Goal: Task Accomplishment & Management: Complete application form

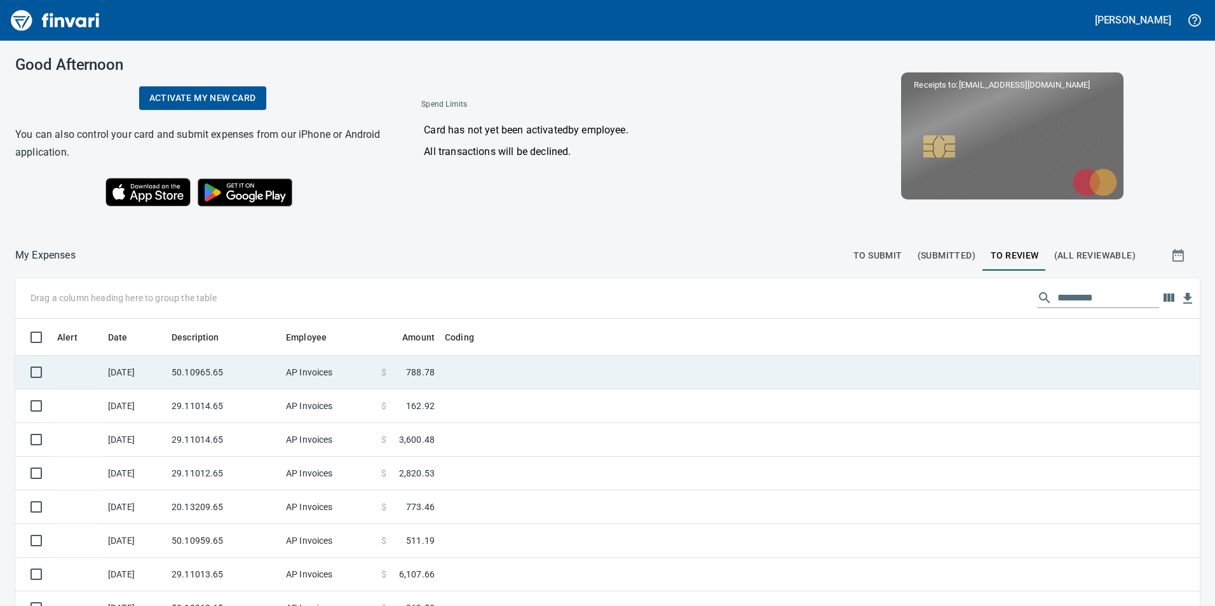
click at [339, 377] on td "AP Invoices" at bounding box center [328, 373] width 95 height 34
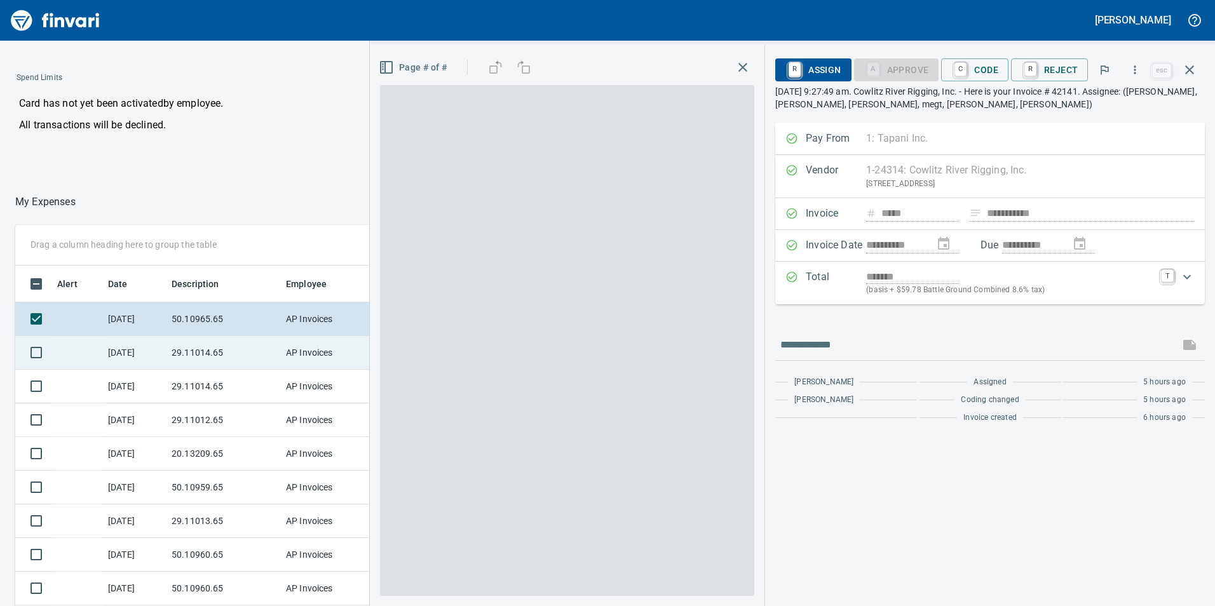
scroll to position [457, 847]
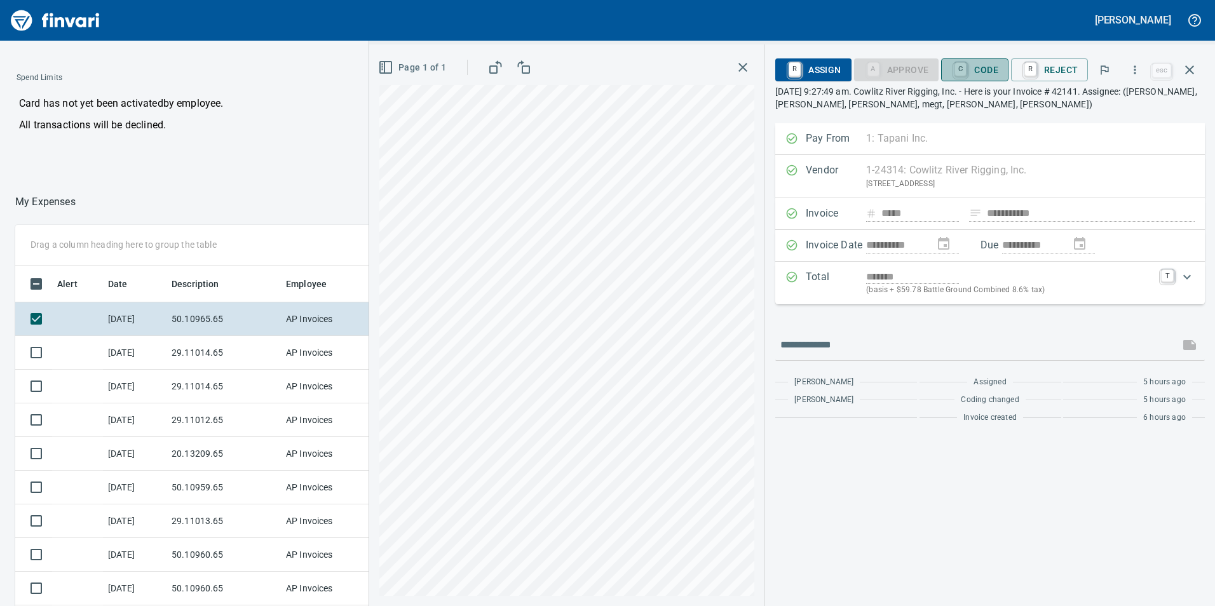
click at [989, 72] on span "C Code" at bounding box center [974, 70] width 47 height 22
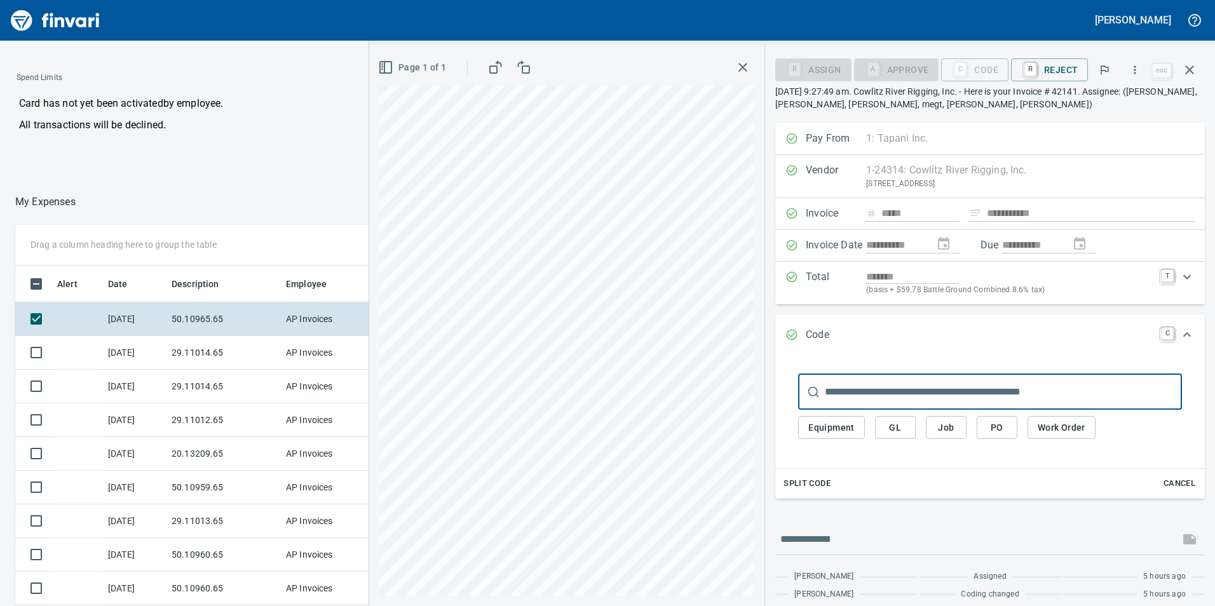
click at [900, 426] on span "GL" at bounding box center [895, 428] width 20 height 16
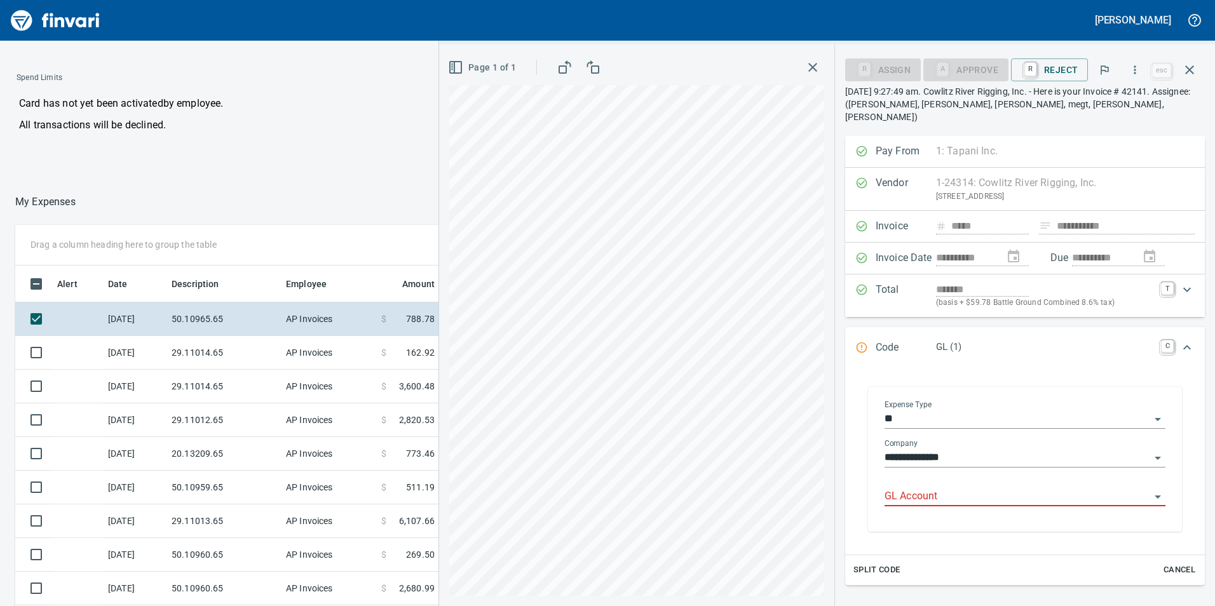
click at [915, 491] on input "GL Account" at bounding box center [1017, 497] width 266 height 18
click at [940, 517] on li "6050.65.10: SMTC Repair" at bounding box center [1020, 516] width 269 height 30
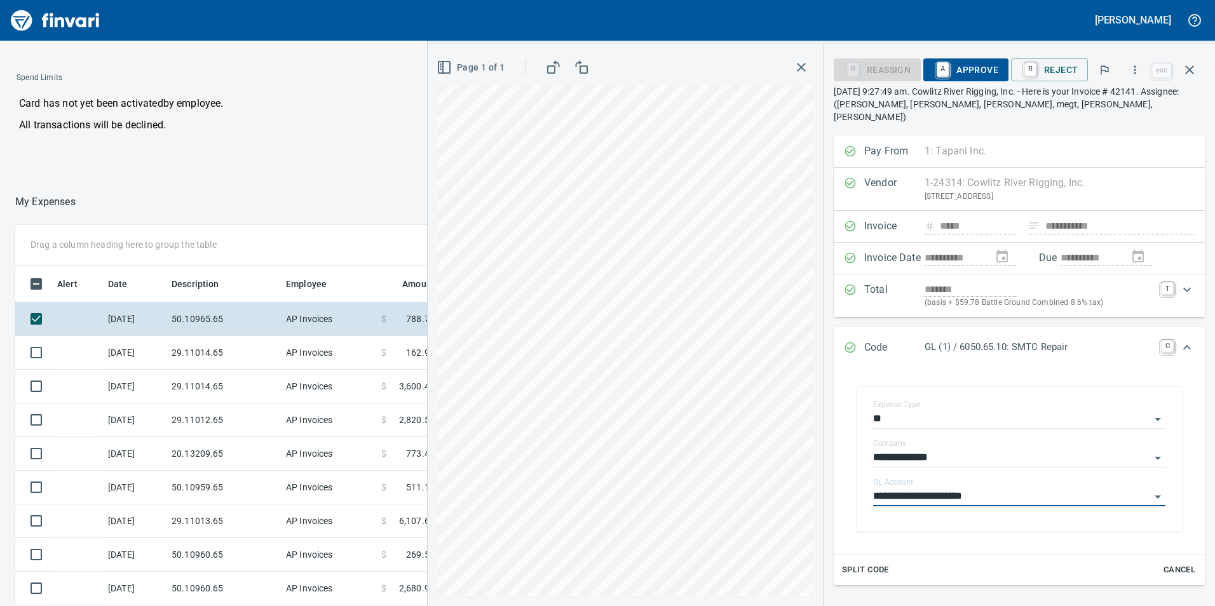
type input "**********"
click at [964, 74] on span "A Approve" at bounding box center [965, 70] width 65 height 22
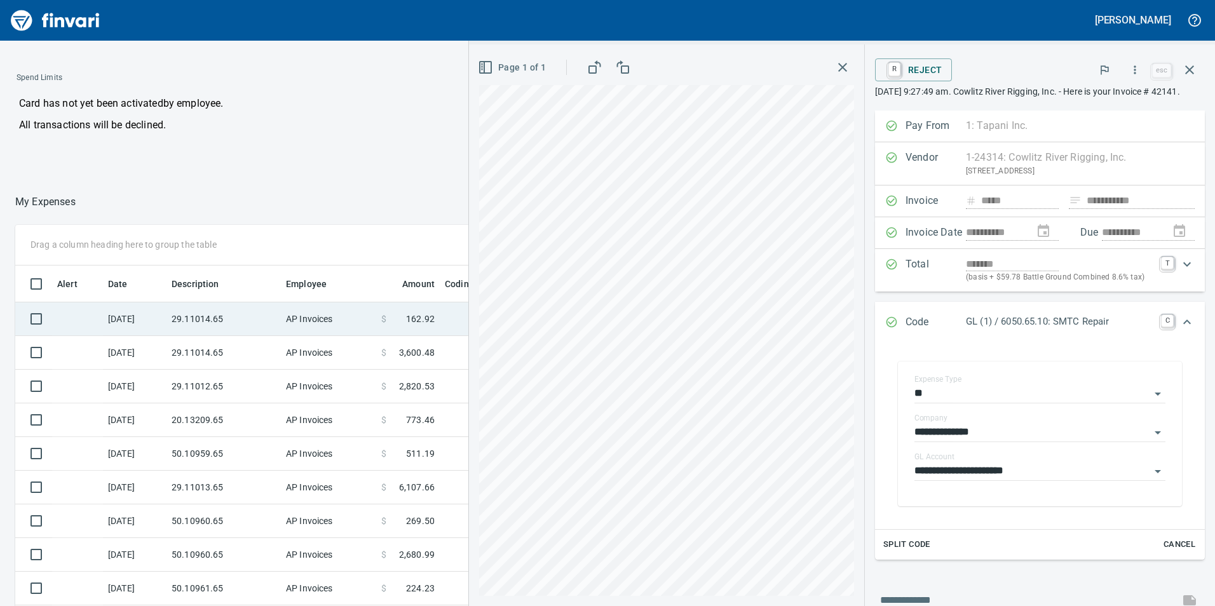
click at [262, 320] on td "29.11014.65" at bounding box center [223, 319] width 114 height 34
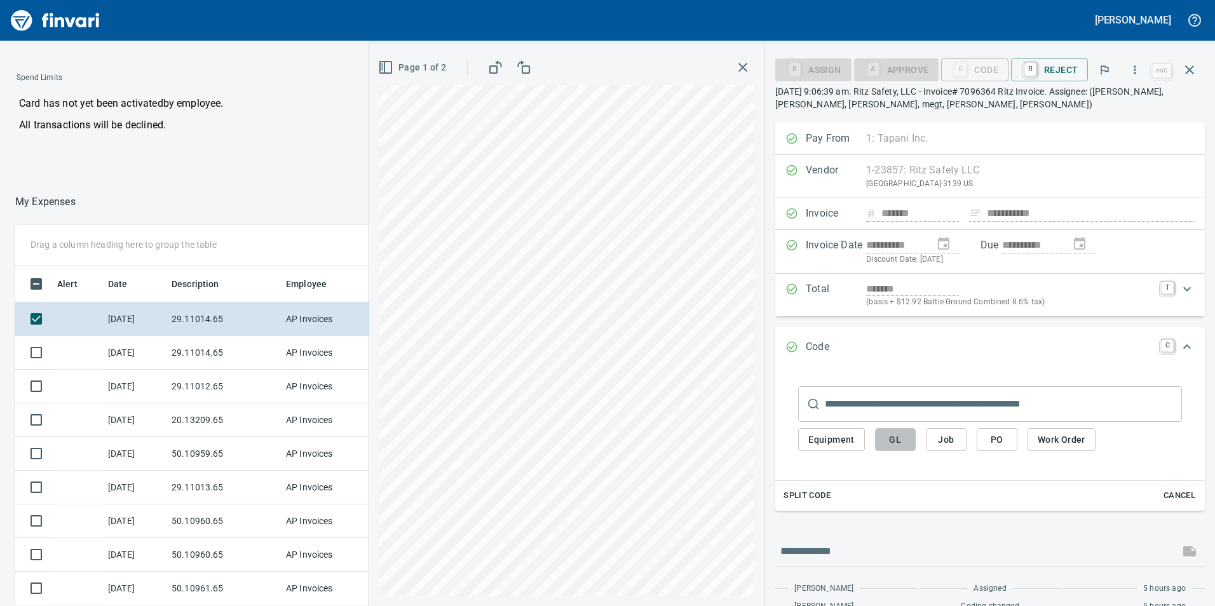
click at [885, 443] on button "GL" at bounding box center [895, 440] width 41 height 24
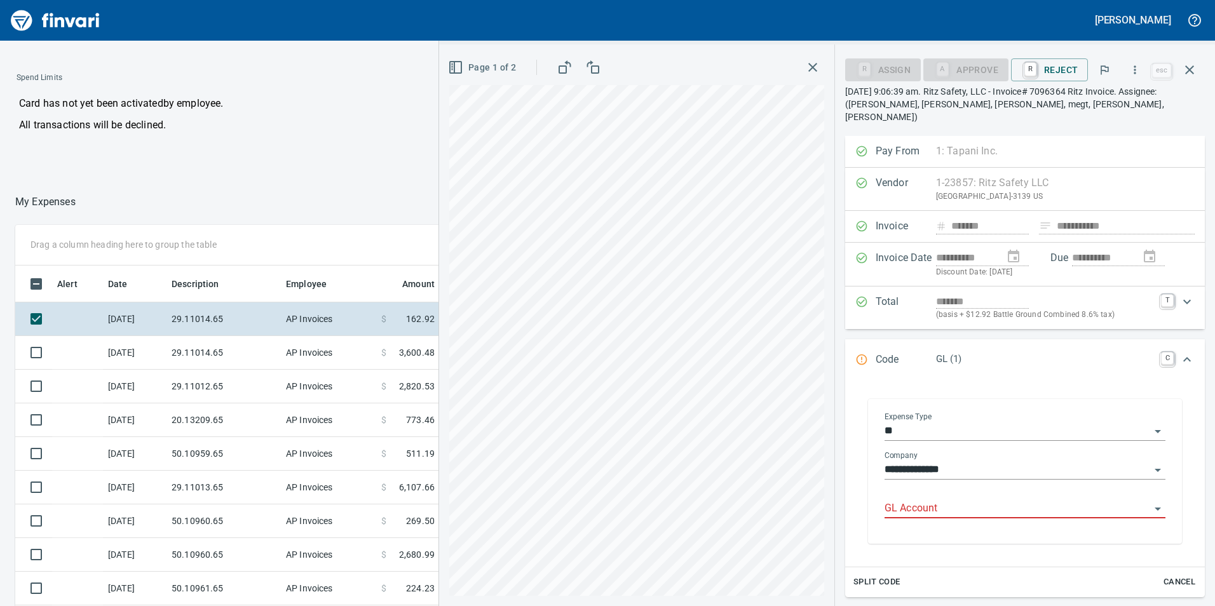
click at [920, 500] on input "GL Account" at bounding box center [1017, 509] width 266 height 18
click at [924, 530] on li "6029.65.10: SMTC Qty Tools" at bounding box center [1020, 528] width 269 height 30
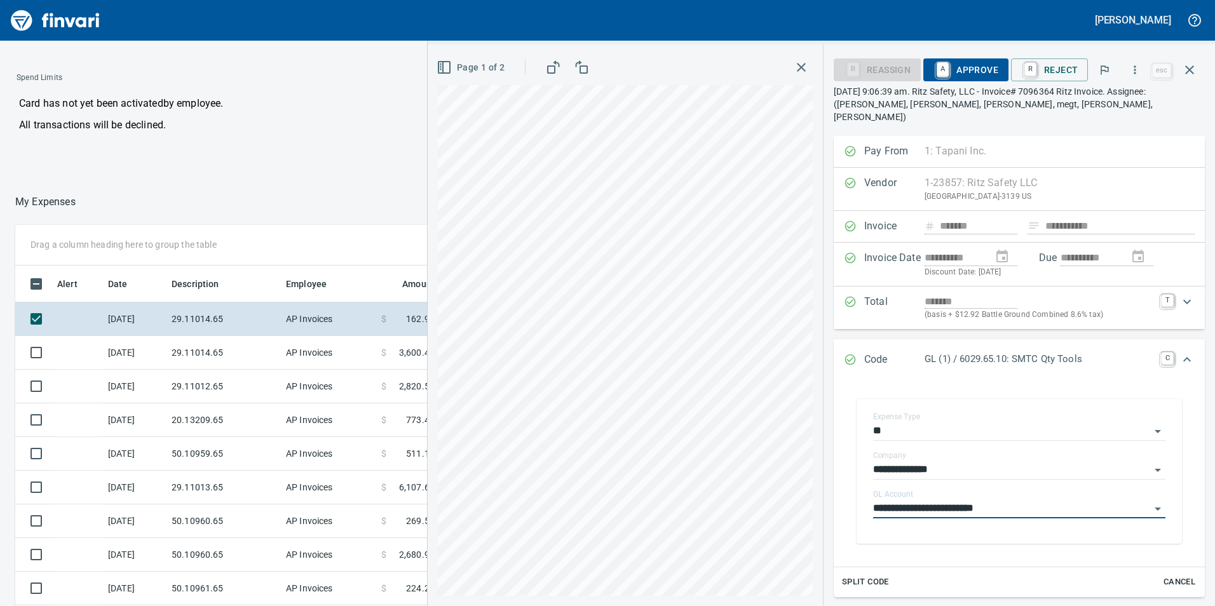
type input "**********"
click at [989, 67] on span "A Approve" at bounding box center [965, 70] width 65 height 22
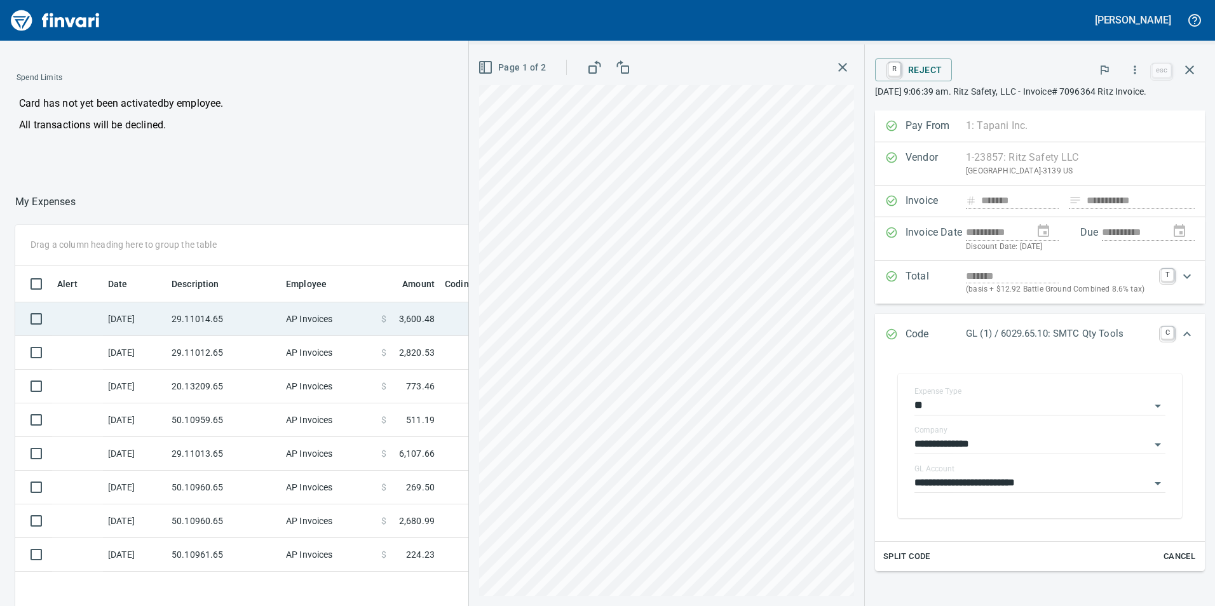
click at [278, 320] on td "29.11014.65" at bounding box center [223, 319] width 114 height 34
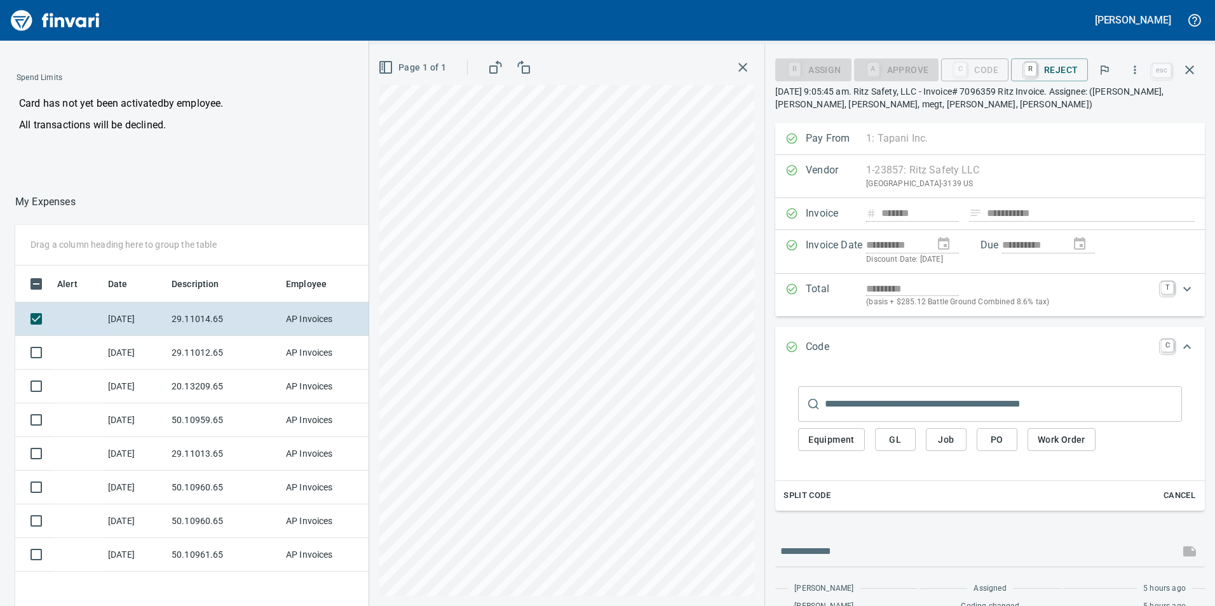
click at [891, 442] on span "GL" at bounding box center [895, 440] width 20 height 16
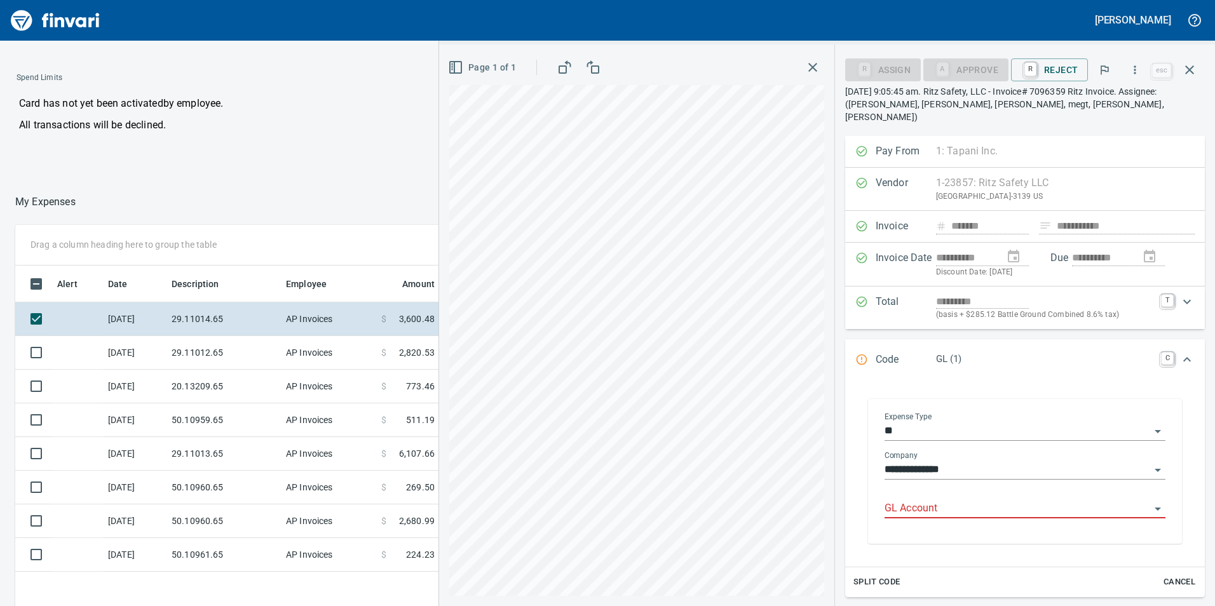
click at [932, 500] on input "GL Account" at bounding box center [1017, 509] width 266 height 18
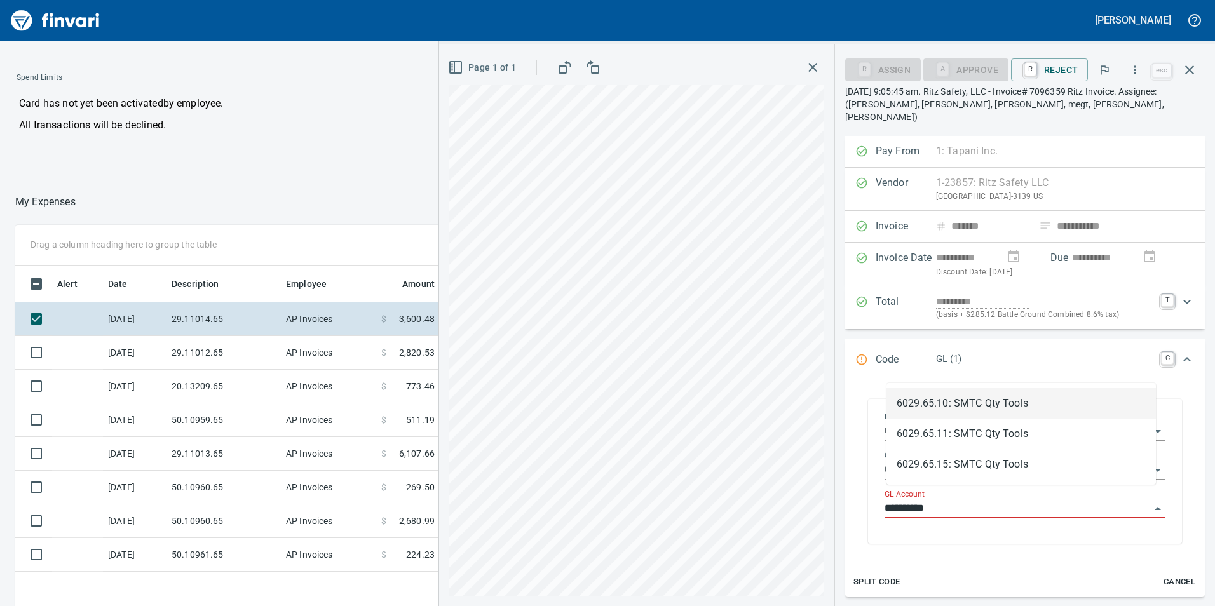
scroll to position [457, 847]
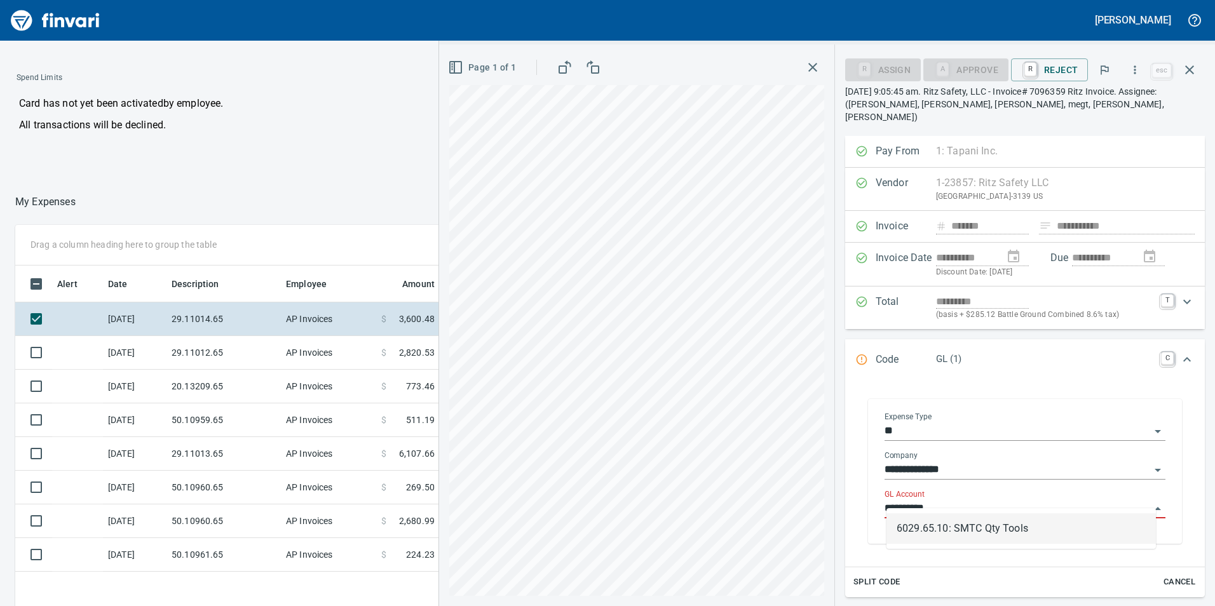
click at [910, 521] on li "6029.65.10: SMTC Qty Tools" at bounding box center [1020, 528] width 269 height 30
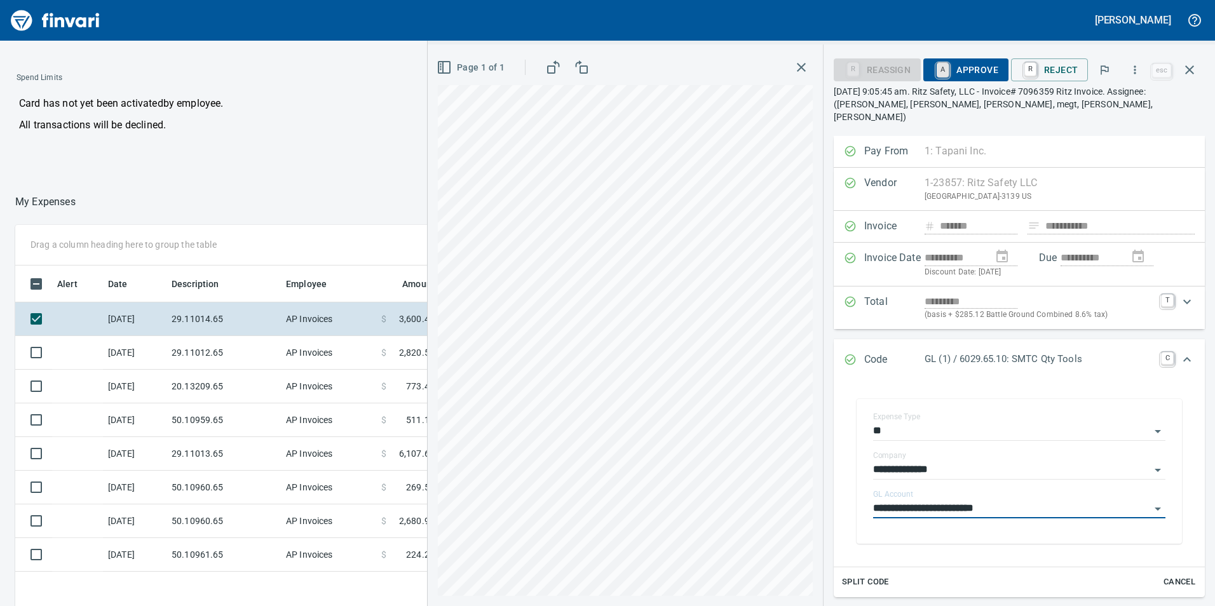
type input "**********"
click at [949, 69] on link "A" at bounding box center [942, 70] width 12 height 14
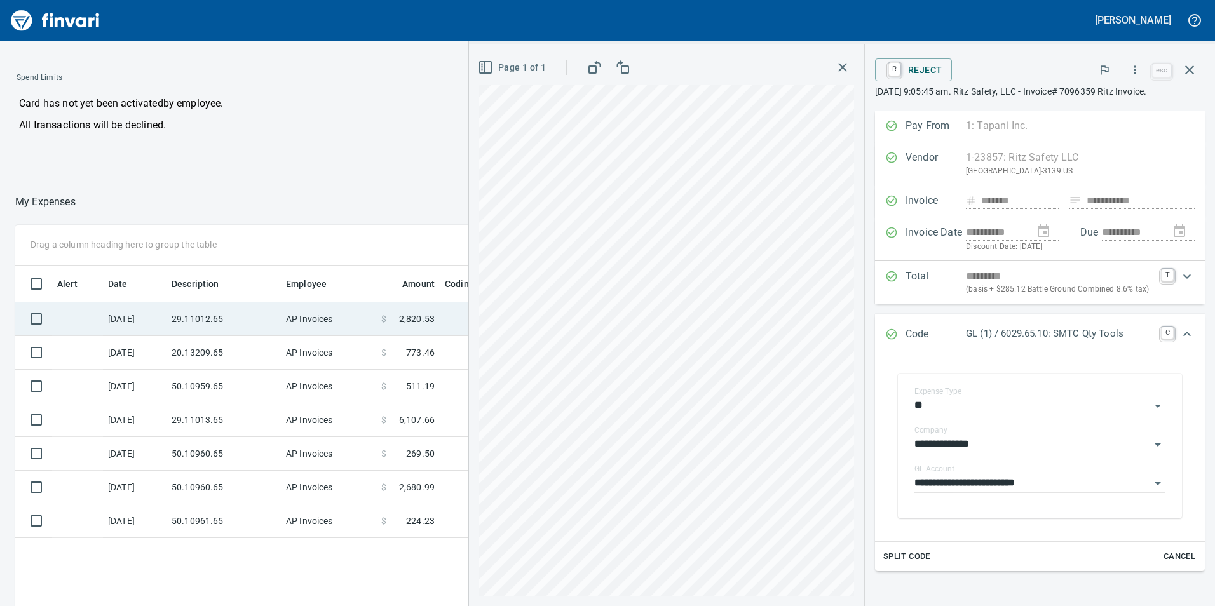
click at [205, 320] on td "29.11012.65" at bounding box center [223, 319] width 114 height 34
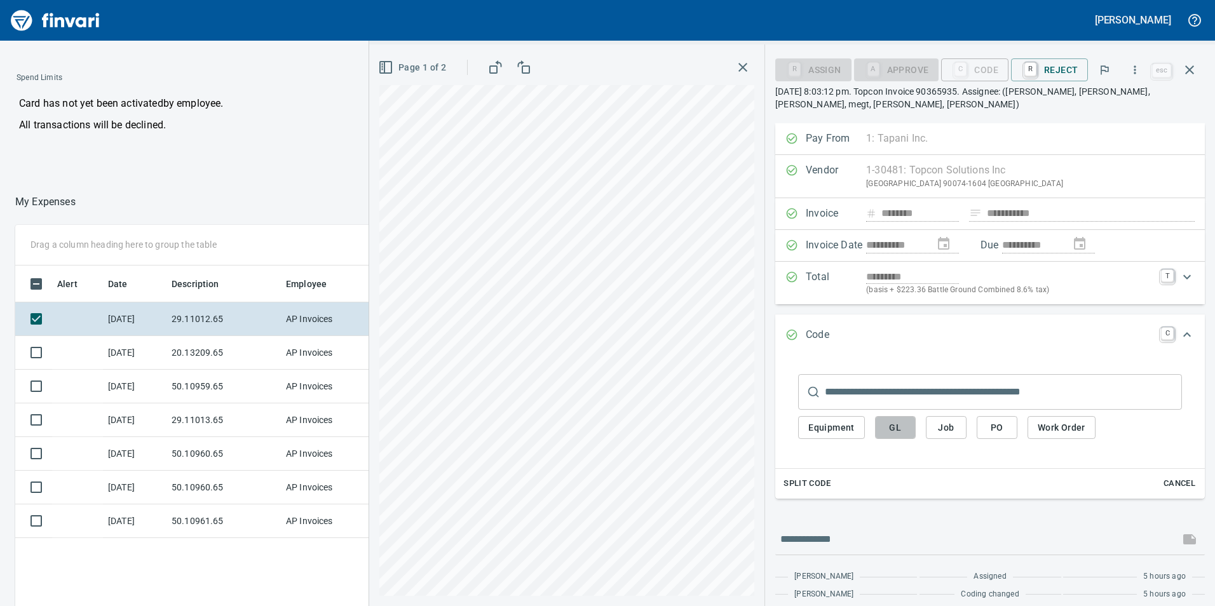
click at [897, 424] on span "GL" at bounding box center [895, 428] width 20 height 16
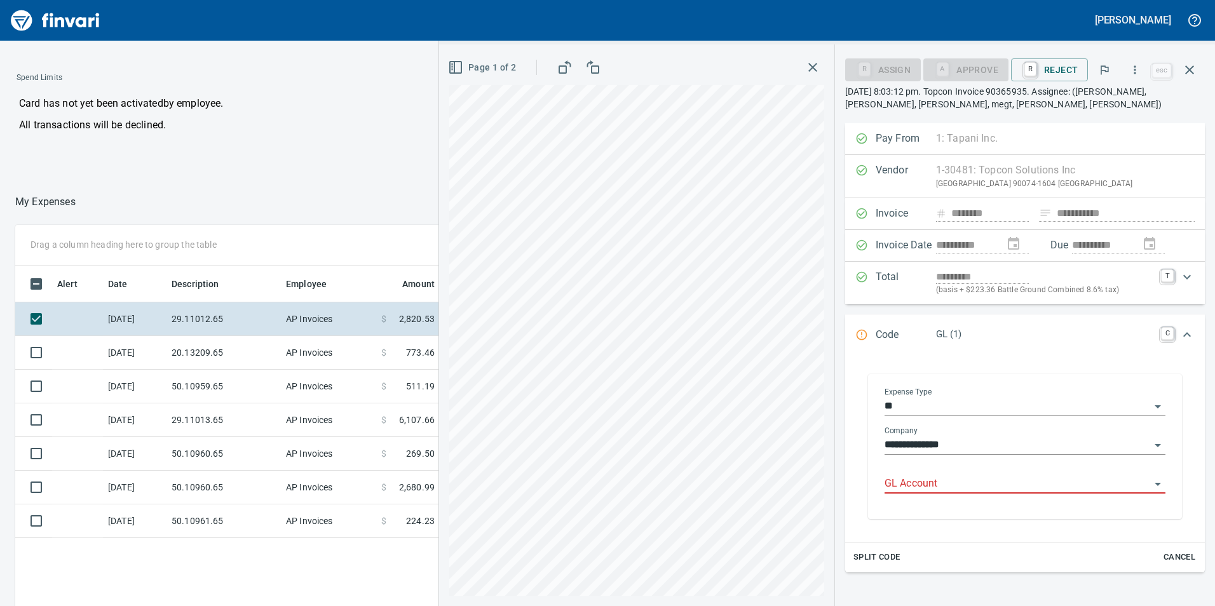
click at [912, 490] on input "GL Account" at bounding box center [1017, 484] width 266 height 18
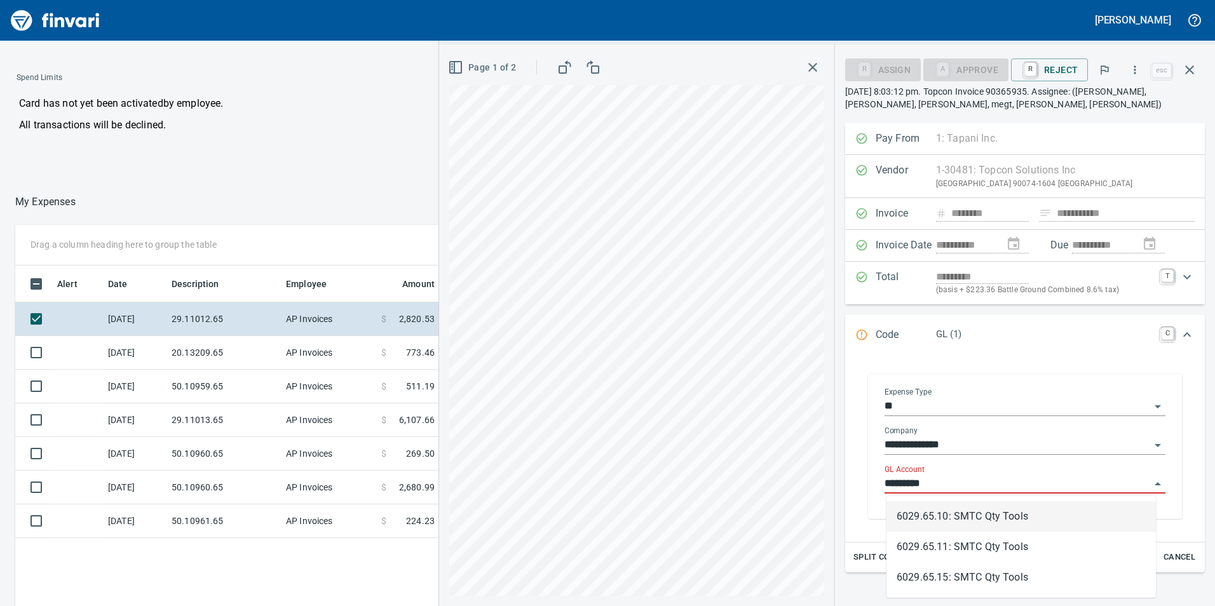
scroll to position [457, 847]
click at [917, 510] on li "6029.65.10: SMTC Qty Tools" at bounding box center [1020, 516] width 269 height 30
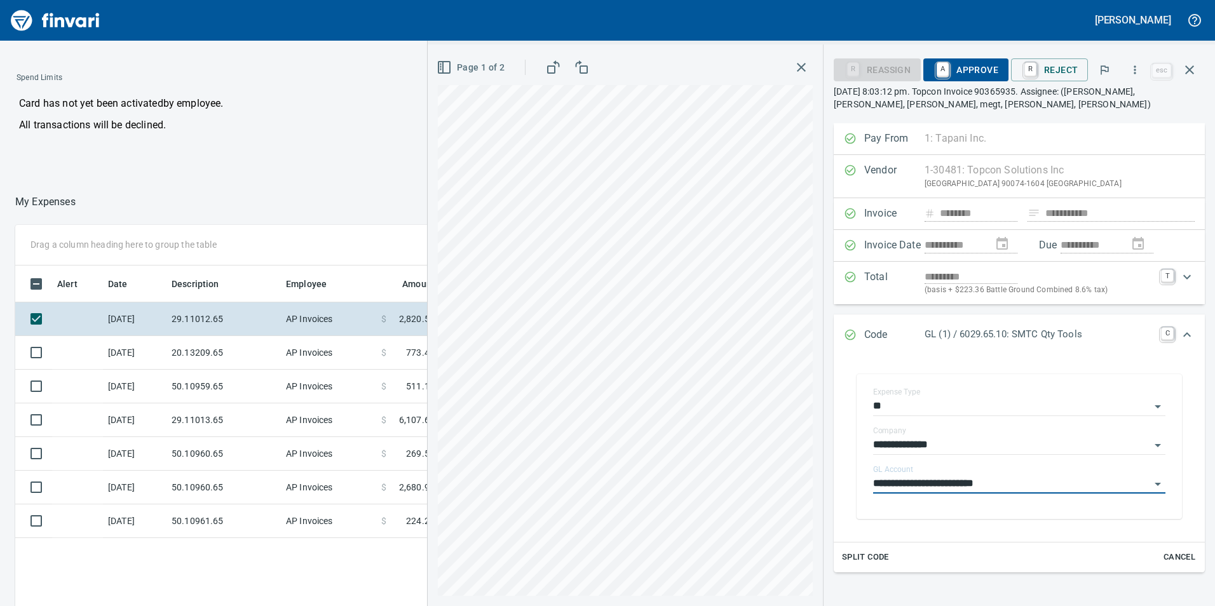
type input "**********"
click at [985, 69] on span "A Approve" at bounding box center [965, 70] width 65 height 22
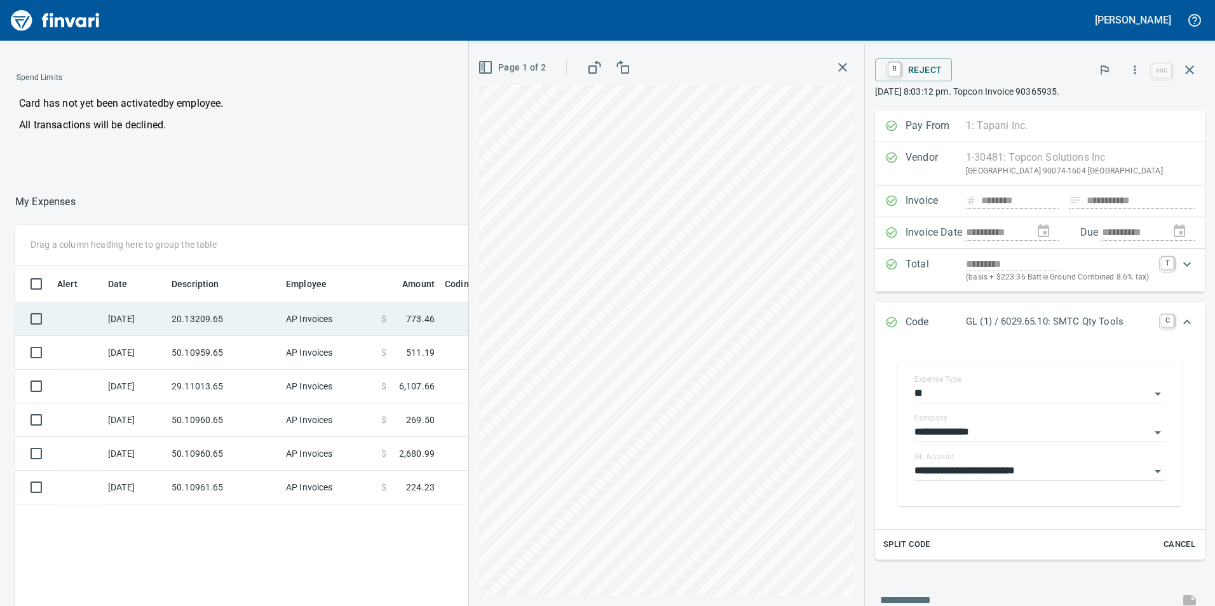
click at [307, 317] on td "AP Invoices" at bounding box center [328, 319] width 95 height 34
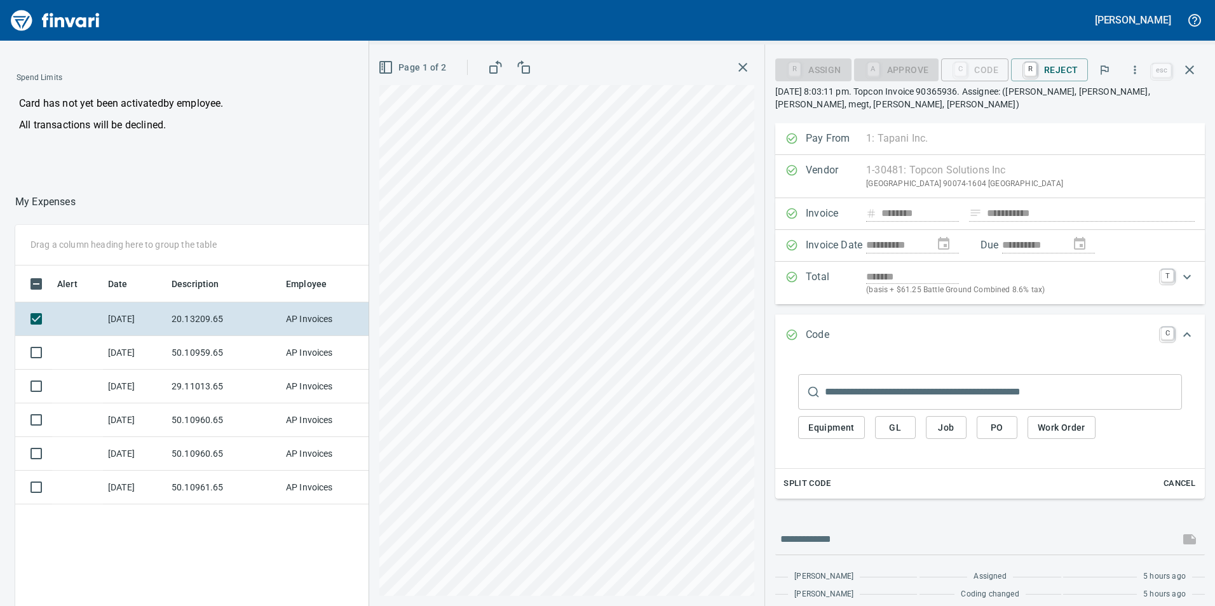
click at [893, 421] on span "GL" at bounding box center [895, 428] width 20 height 16
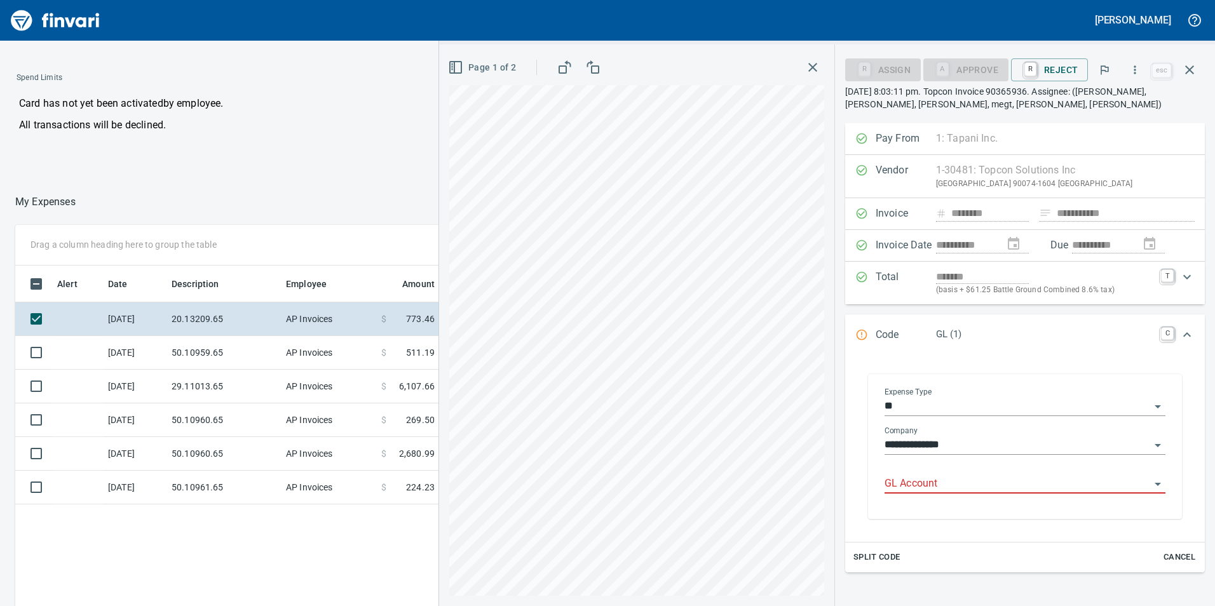
click at [950, 487] on input "GL Account" at bounding box center [1017, 484] width 266 height 18
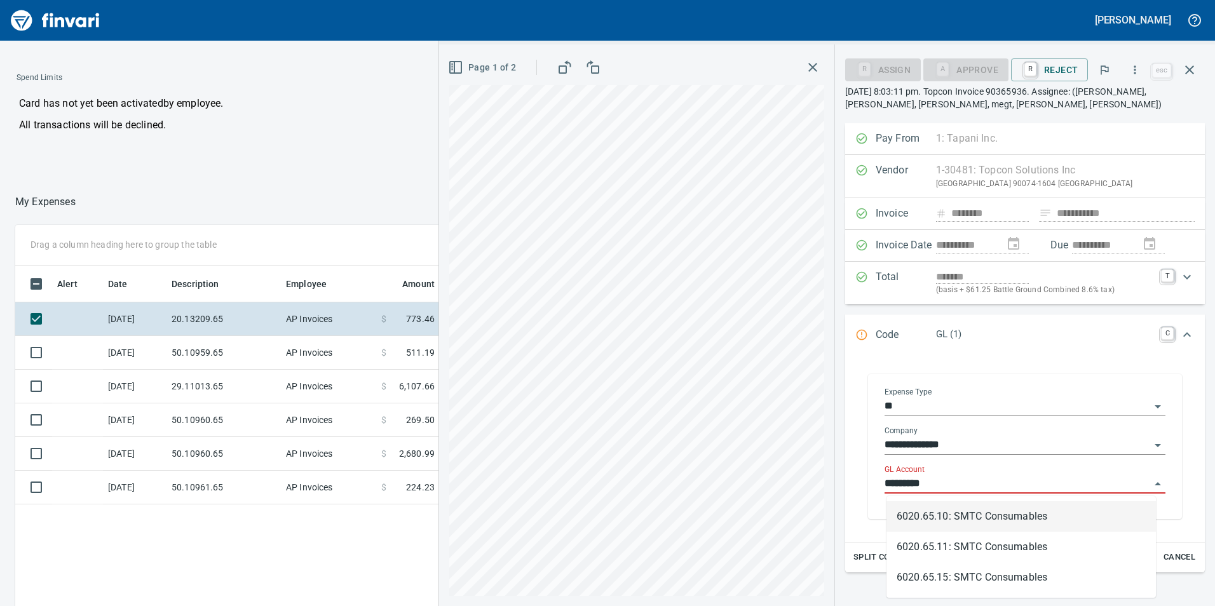
scroll to position [457, 847]
click at [961, 507] on li "6020.65.10: SMTC Consumables" at bounding box center [1020, 516] width 269 height 30
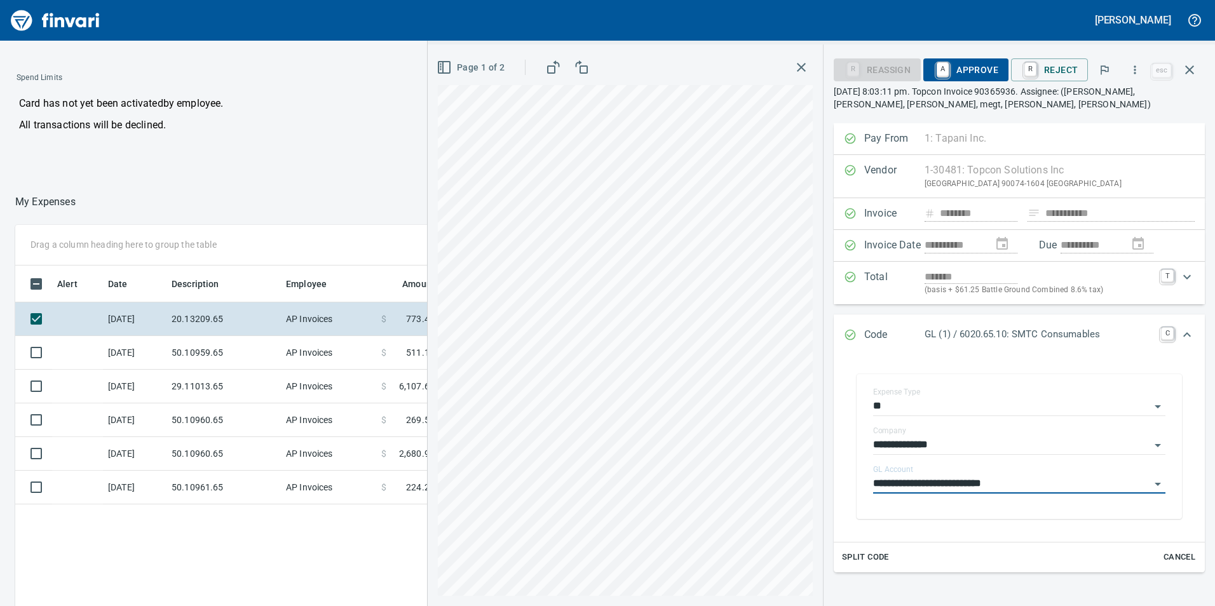
type input "**********"
click at [967, 63] on span "A Approve" at bounding box center [965, 70] width 65 height 22
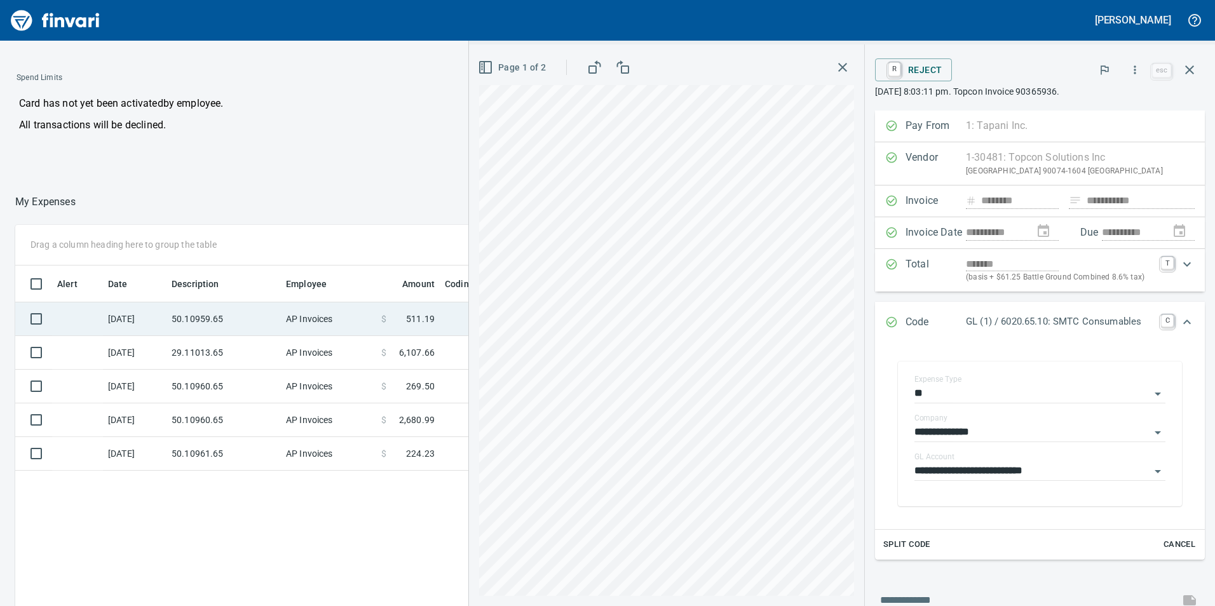
click at [198, 309] on td "50.10959.65" at bounding box center [223, 319] width 114 height 34
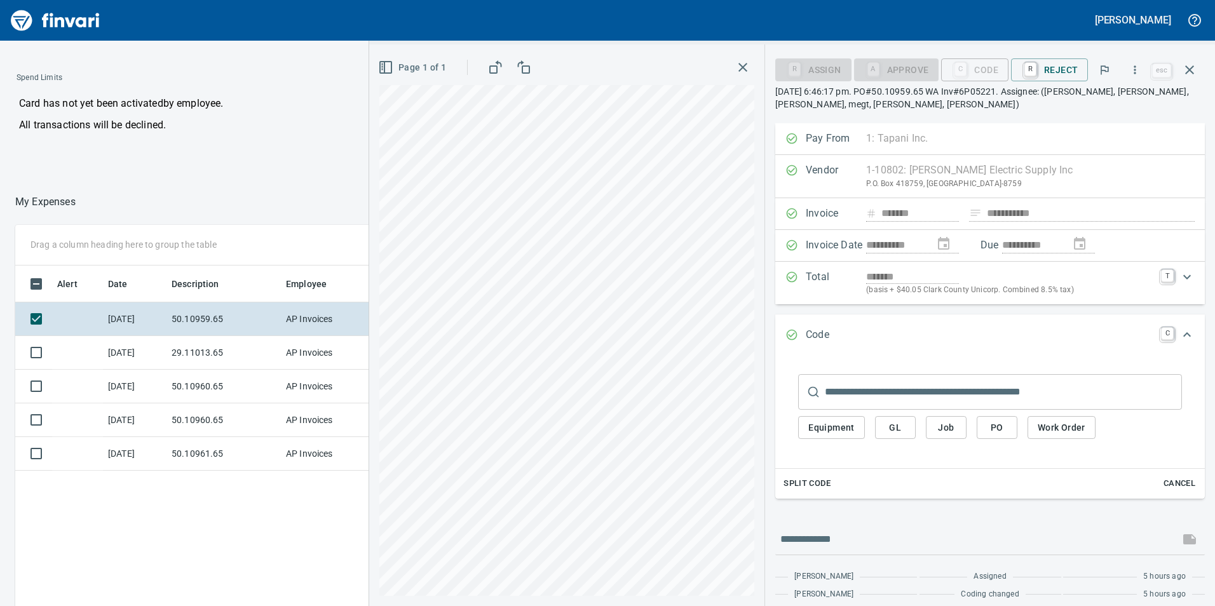
click at [903, 436] on button "GL" at bounding box center [895, 428] width 41 height 24
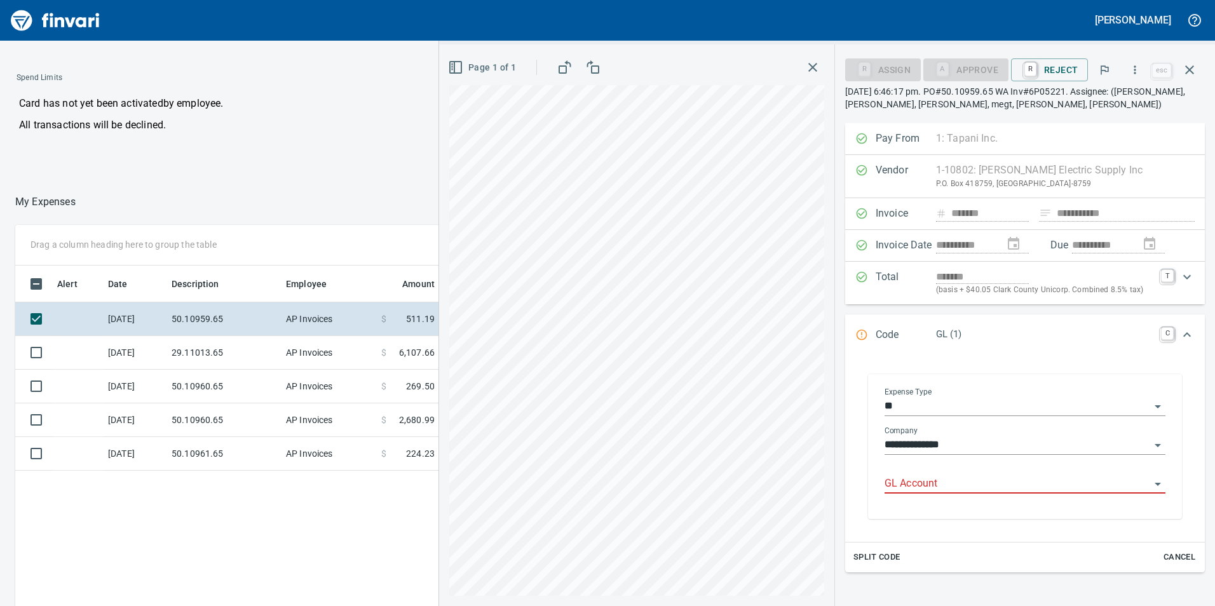
click at [904, 479] on input "GL Account" at bounding box center [1017, 484] width 266 height 18
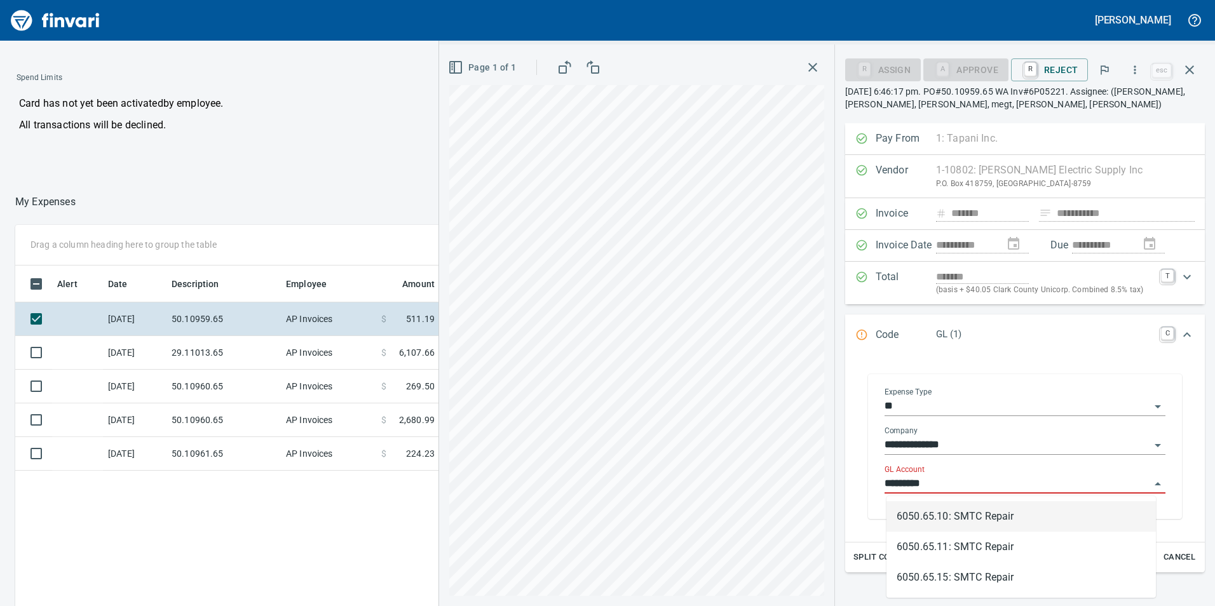
scroll to position [457, 847]
click at [957, 515] on li "6050.65.10: SMTC Repair" at bounding box center [1020, 516] width 269 height 30
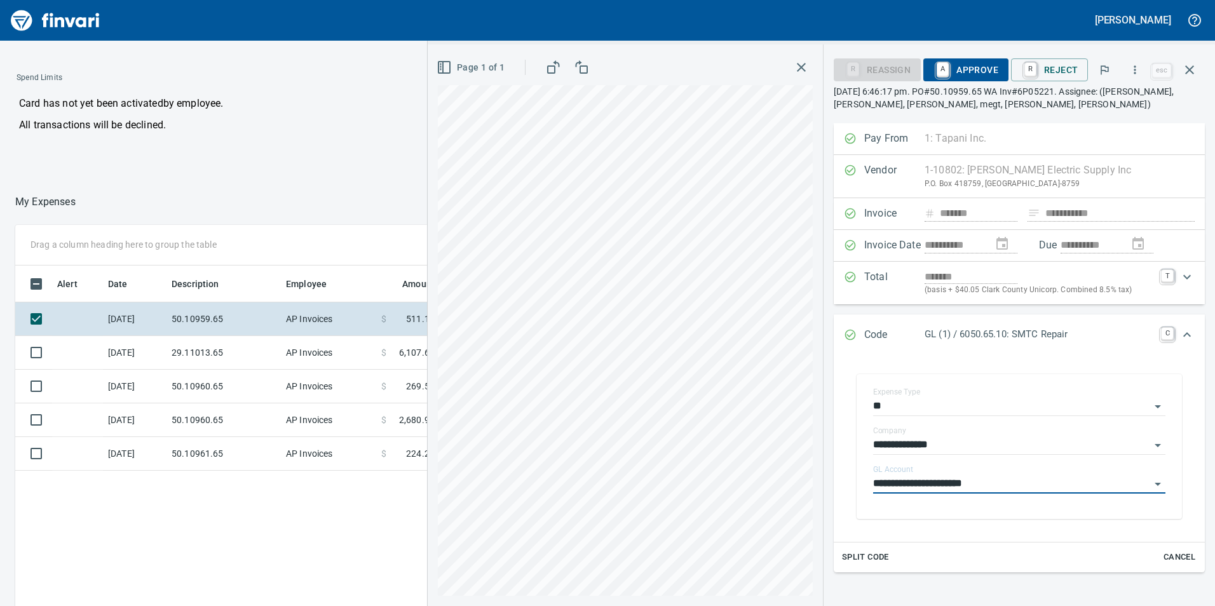
type input "**********"
click at [978, 59] on span "A Approve" at bounding box center [965, 70] width 65 height 22
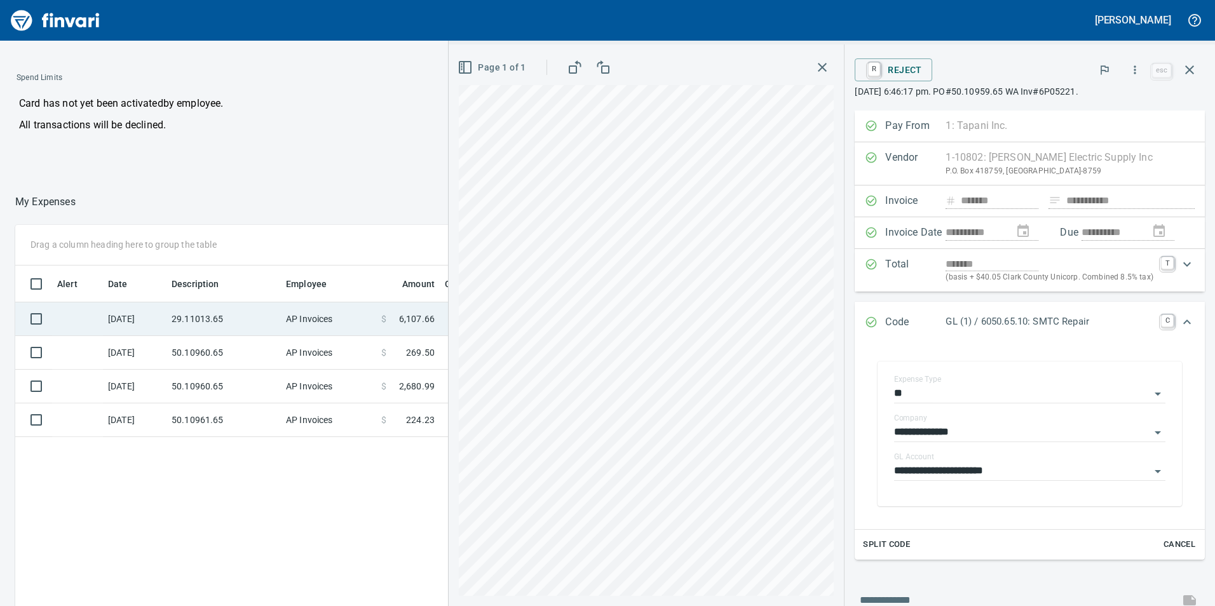
click at [354, 313] on td "AP Invoices" at bounding box center [328, 319] width 95 height 34
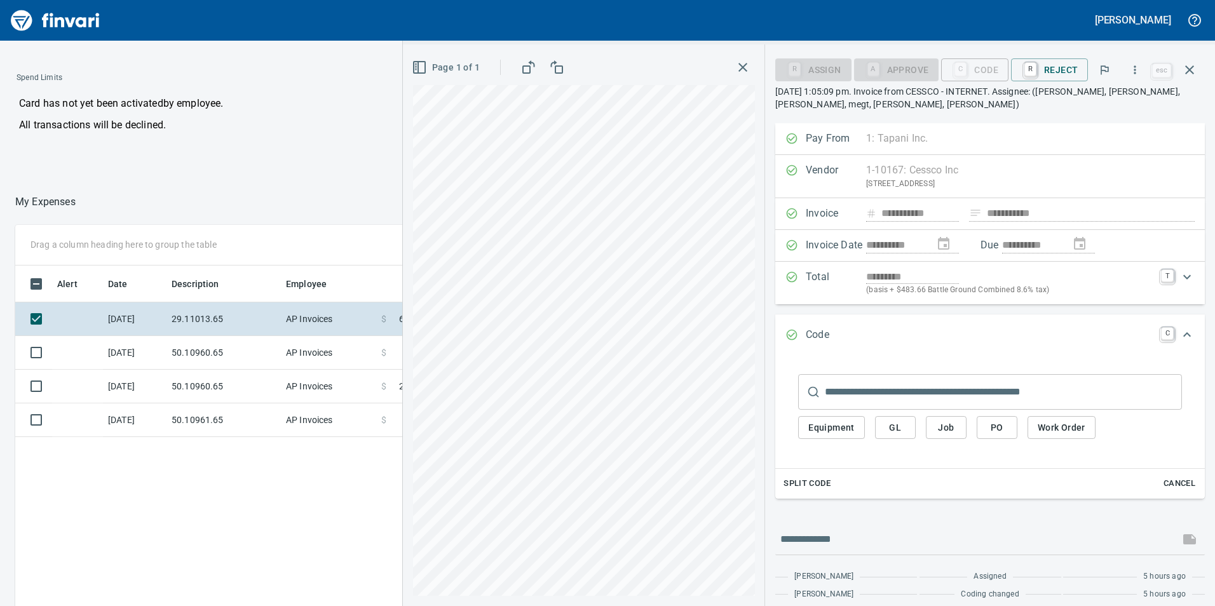
click at [905, 422] on span "GL" at bounding box center [895, 428] width 20 height 16
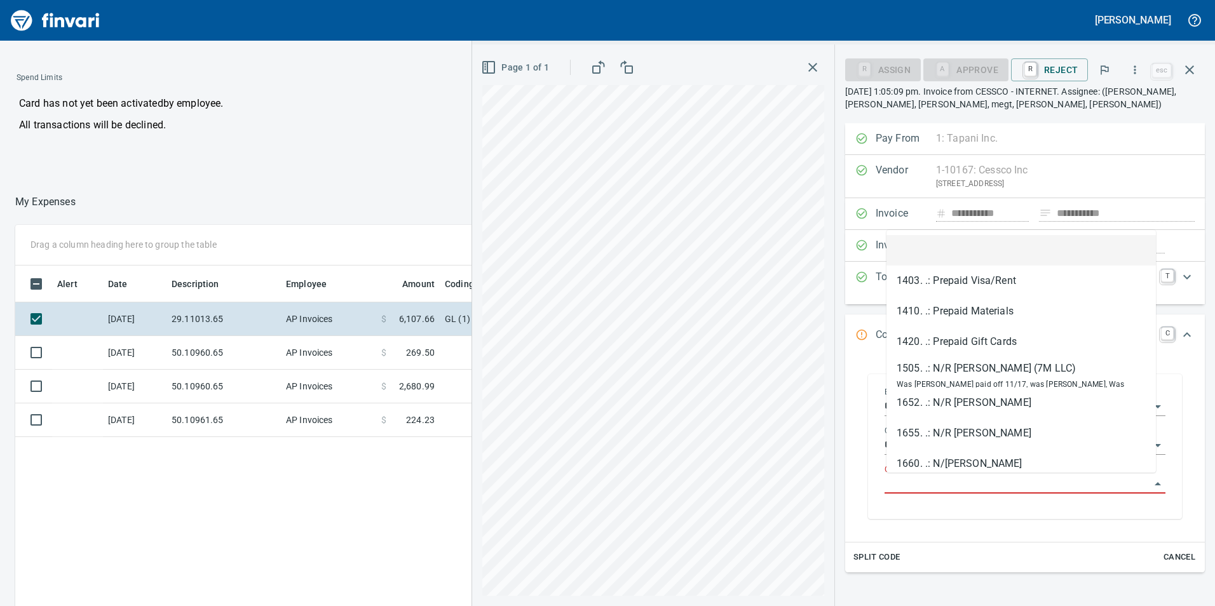
click at [924, 475] on input "GL Account" at bounding box center [1017, 484] width 266 height 18
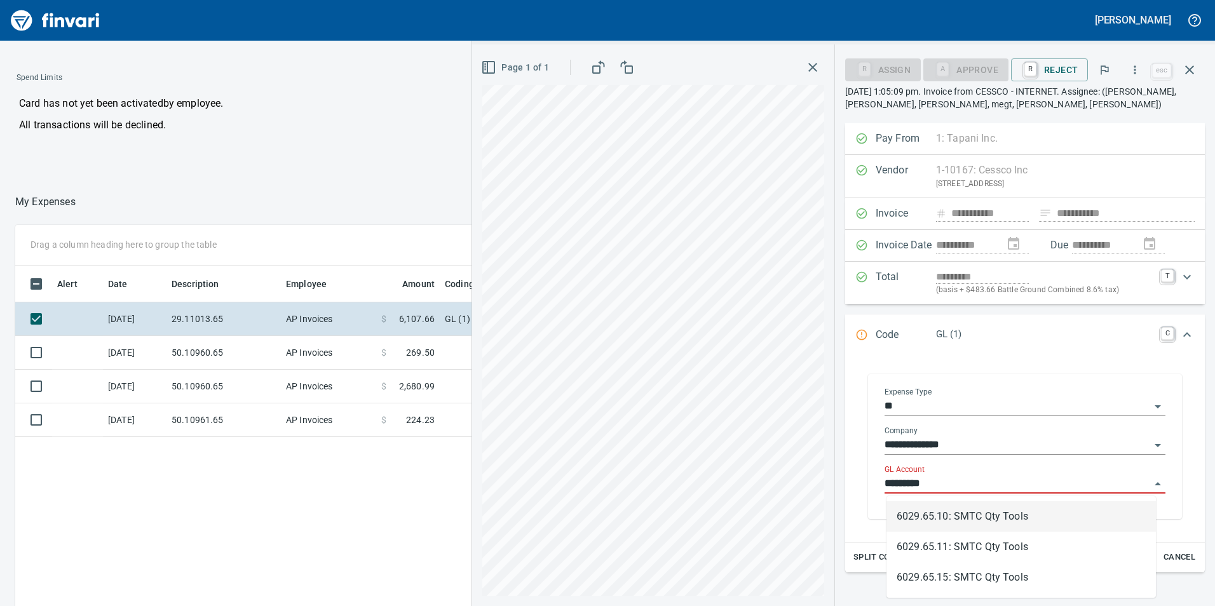
scroll to position [457, 847]
click at [909, 513] on li "6029.65.10: SMTC Qty Tools" at bounding box center [1020, 516] width 269 height 30
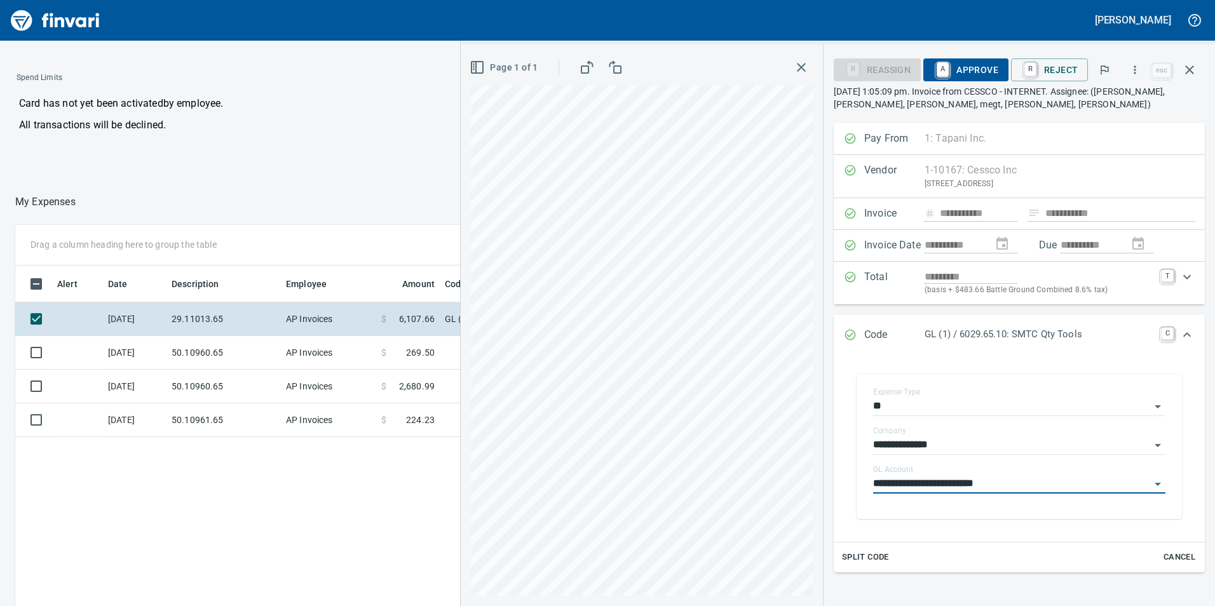
type input "**********"
click at [974, 68] on span "A Approve" at bounding box center [965, 70] width 65 height 22
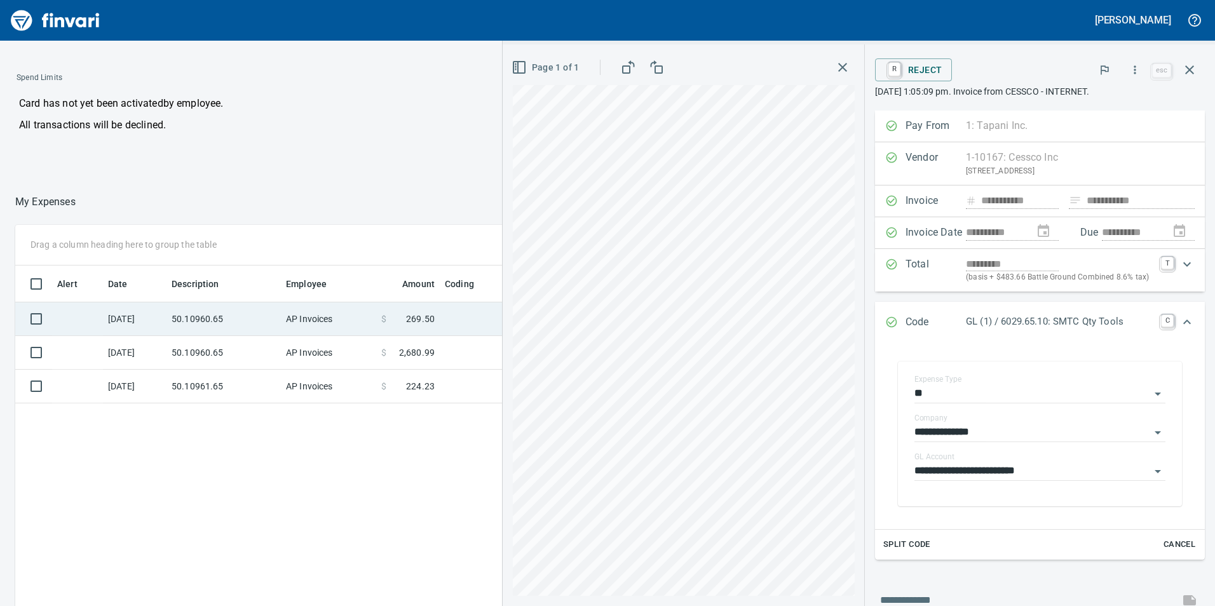
click at [332, 324] on td "AP Invoices" at bounding box center [328, 319] width 95 height 34
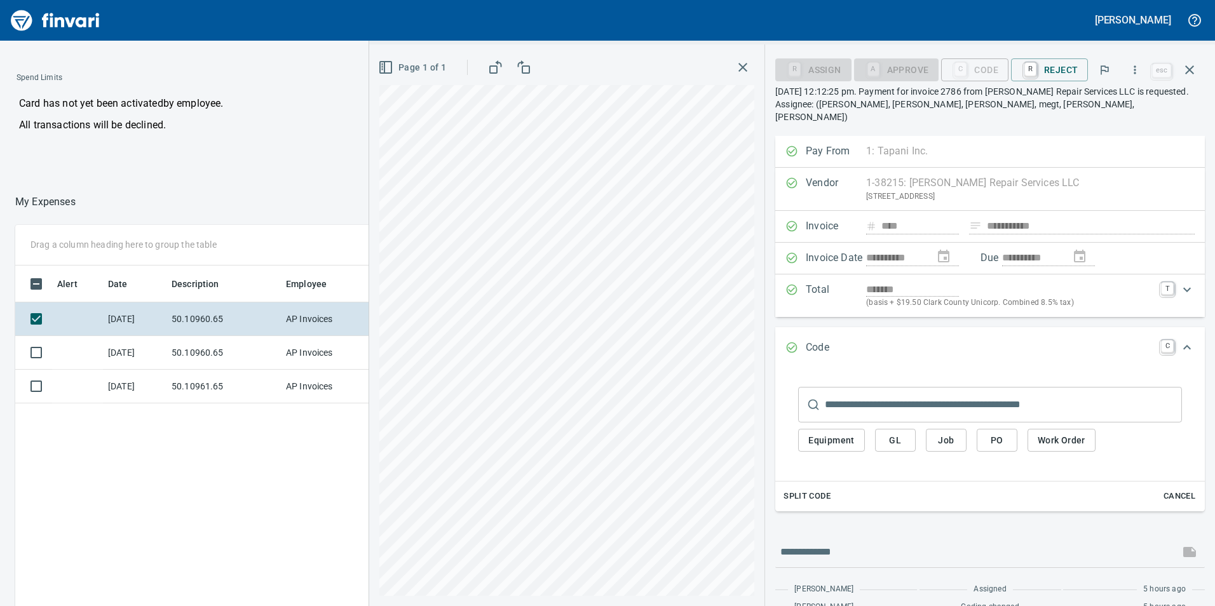
click at [885, 429] on button "GL" at bounding box center [895, 441] width 41 height 24
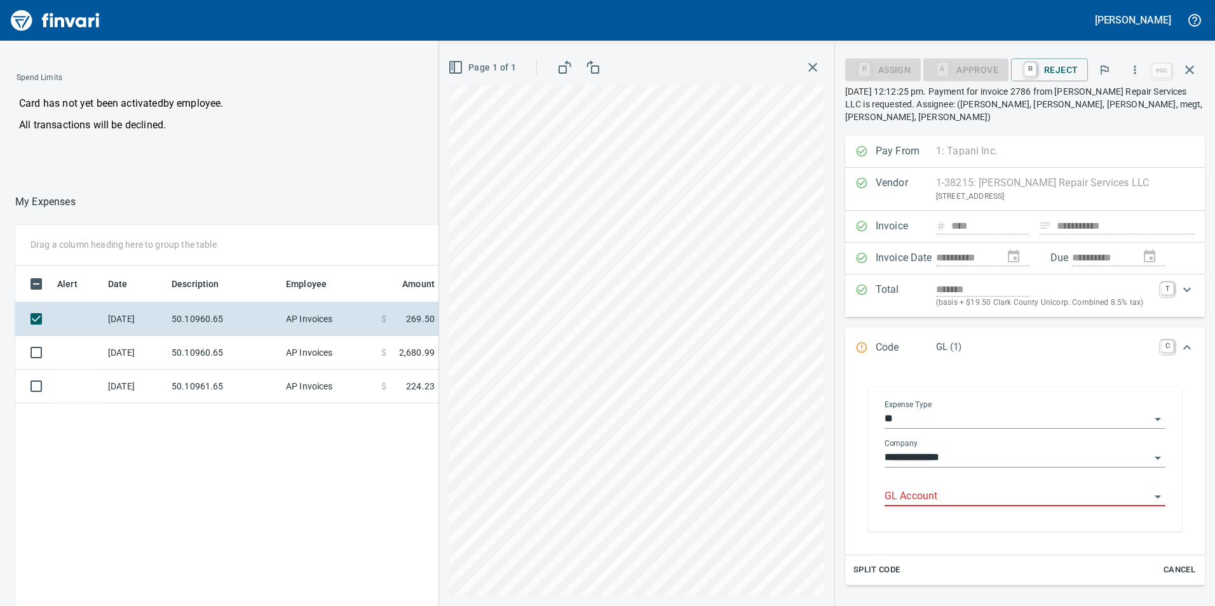
click at [928, 488] on input "GL Account" at bounding box center [1017, 497] width 266 height 18
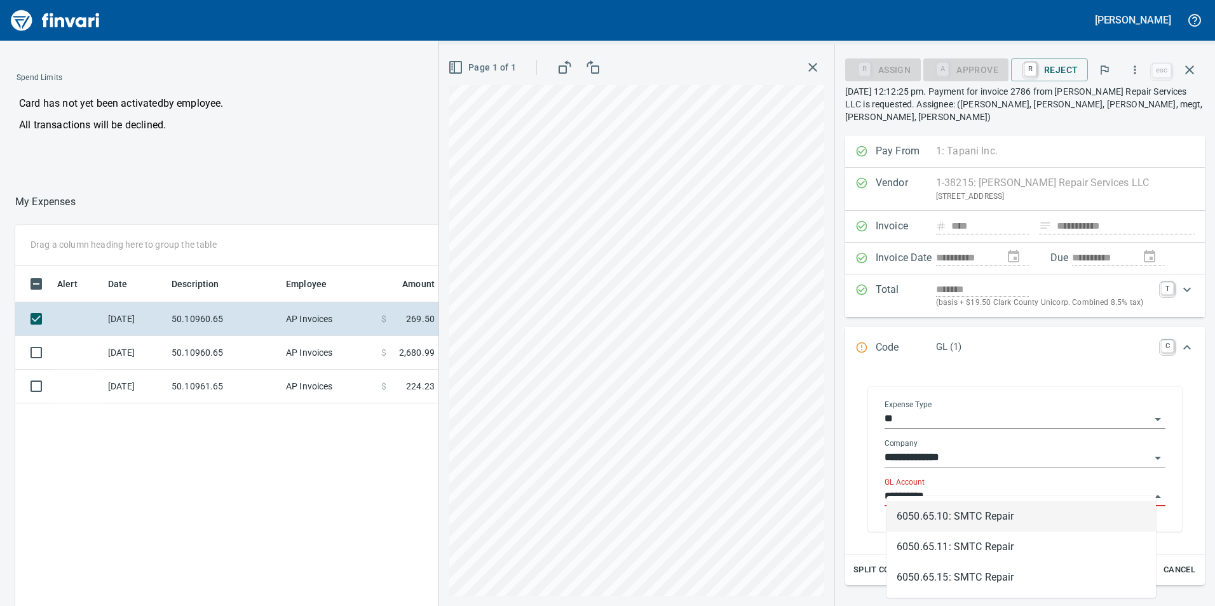
scroll to position [457, 847]
click at [924, 506] on li "6050.65.10: SMTC Repair" at bounding box center [1020, 516] width 269 height 30
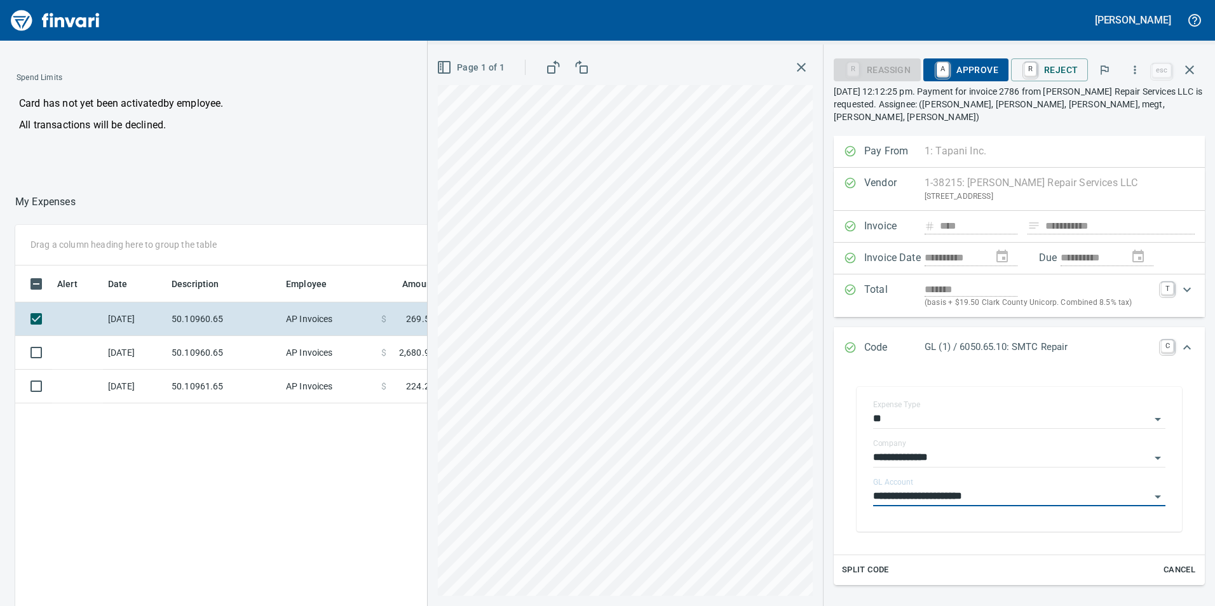
type input "**********"
click at [960, 71] on span "A Approve" at bounding box center [965, 70] width 65 height 22
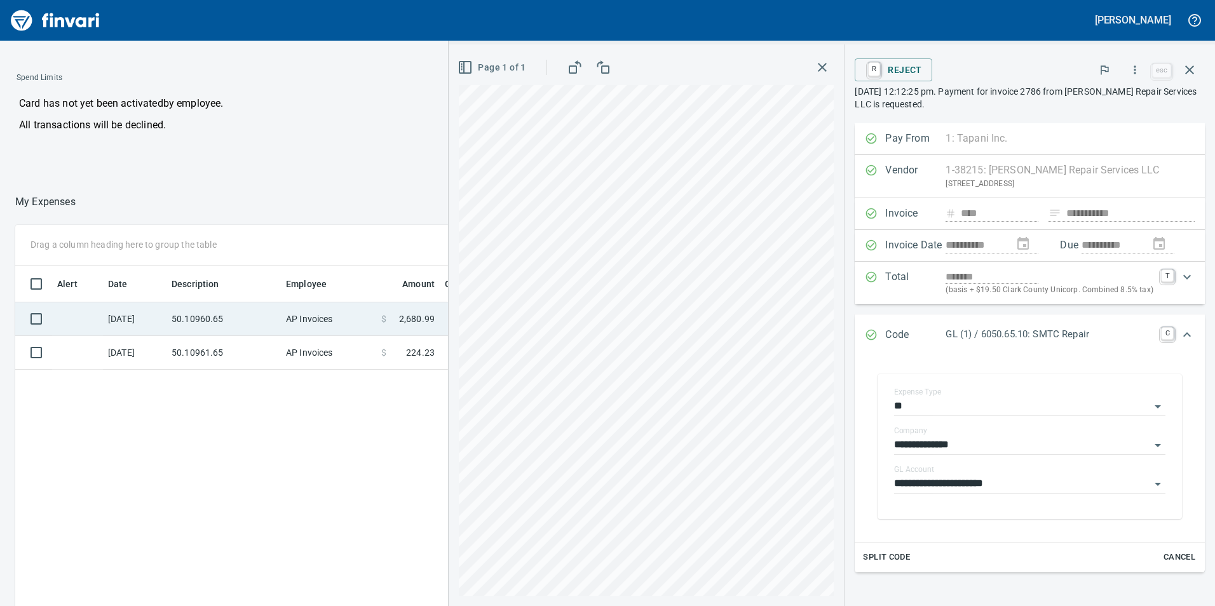
click at [280, 311] on td "50.10960.65" at bounding box center [223, 319] width 114 height 34
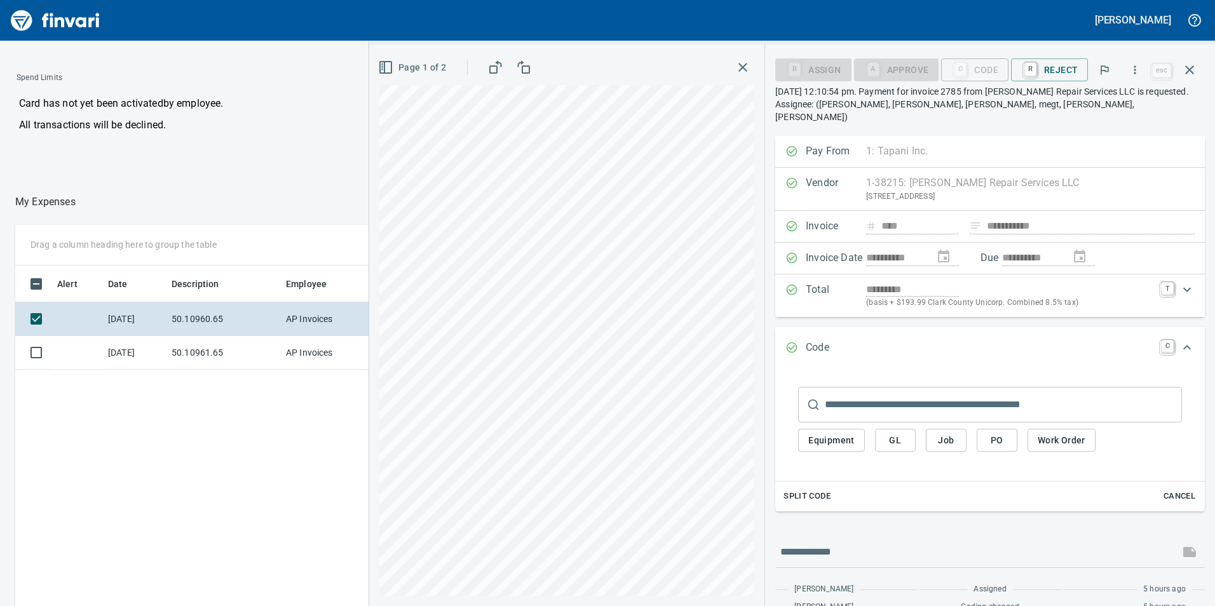
click at [900, 433] on span "GL" at bounding box center [895, 441] width 20 height 16
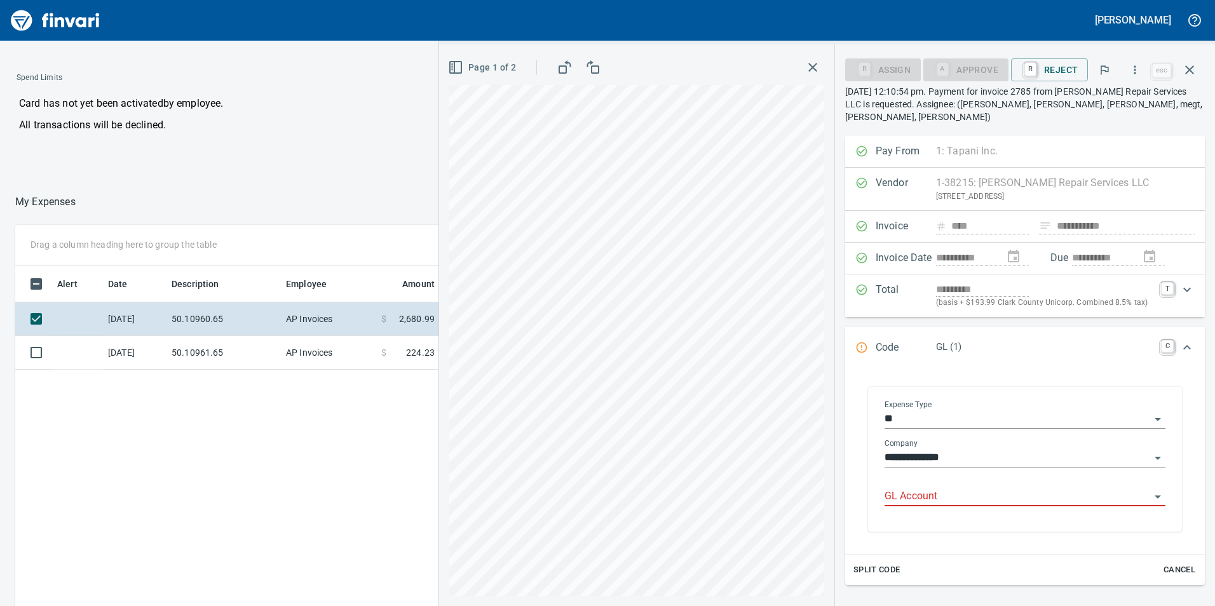
click at [927, 496] on div "GL Account" at bounding box center [1024, 497] width 281 height 39
click at [928, 491] on input "GL Account" at bounding box center [1017, 497] width 266 height 18
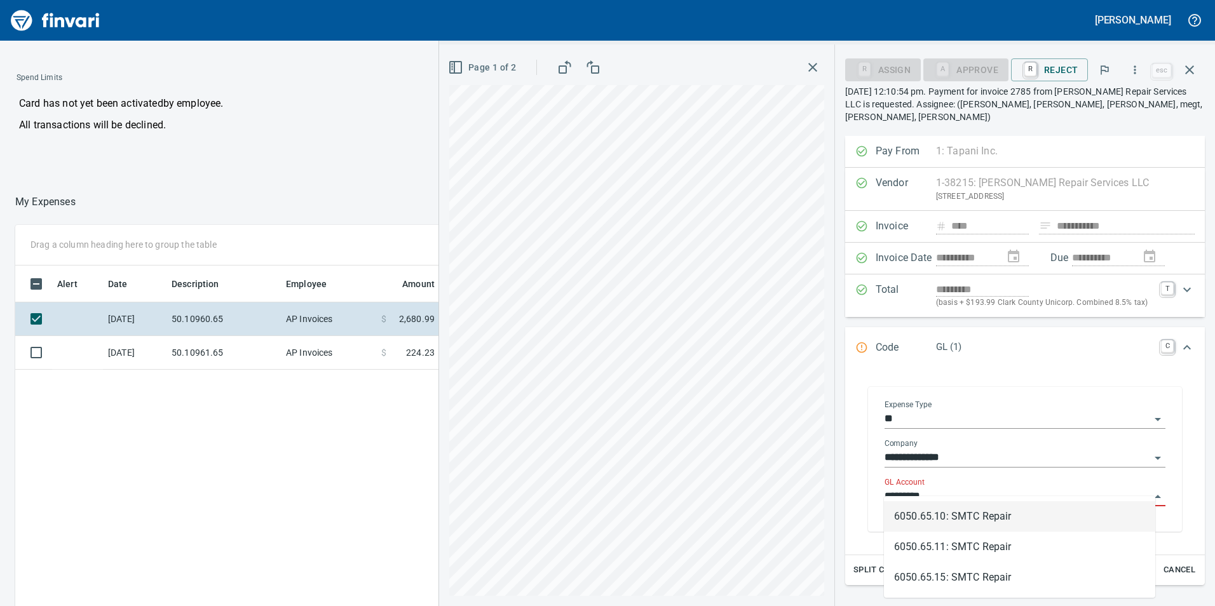
scroll to position [457, 847]
click at [903, 508] on li "6050.65.10: SMTC Repair" at bounding box center [1019, 516] width 271 height 30
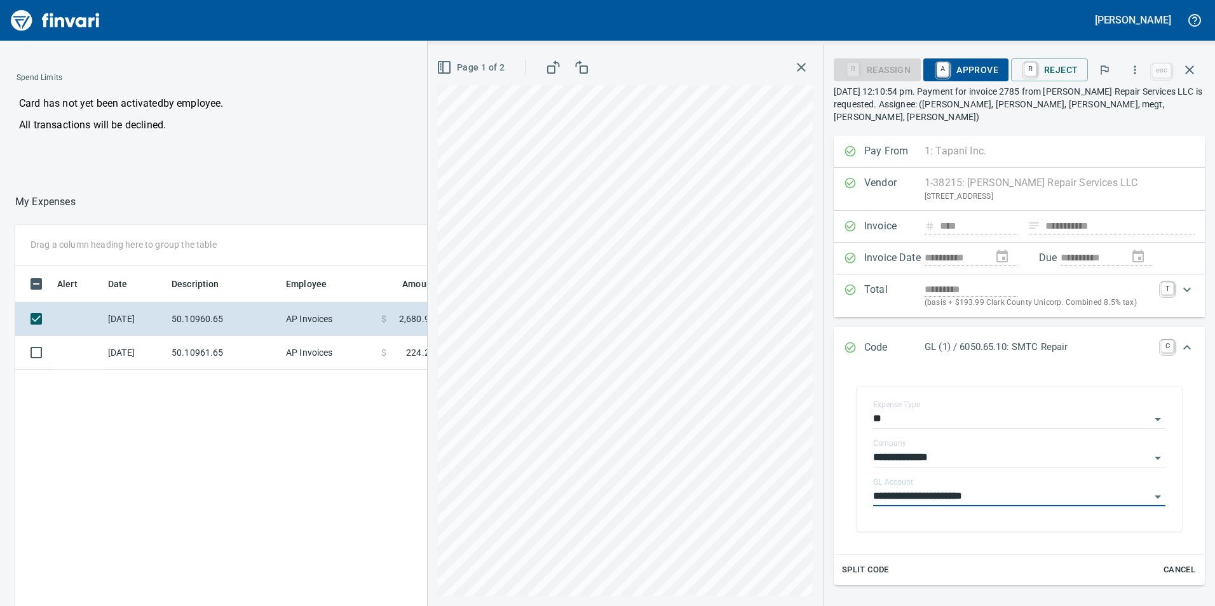
type input "**********"
click at [959, 67] on span "A Approve" at bounding box center [965, 70] width 65 height 22
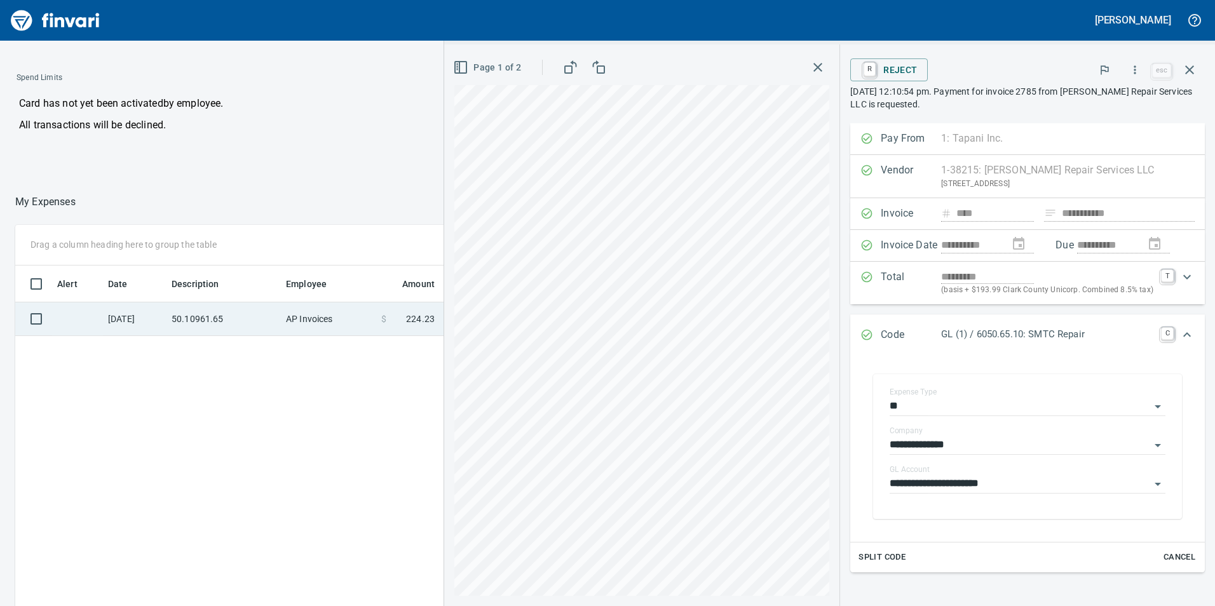
click at [296, 320] on td "AP Invoices" at bounding box center [328, 319] width 95 height 34
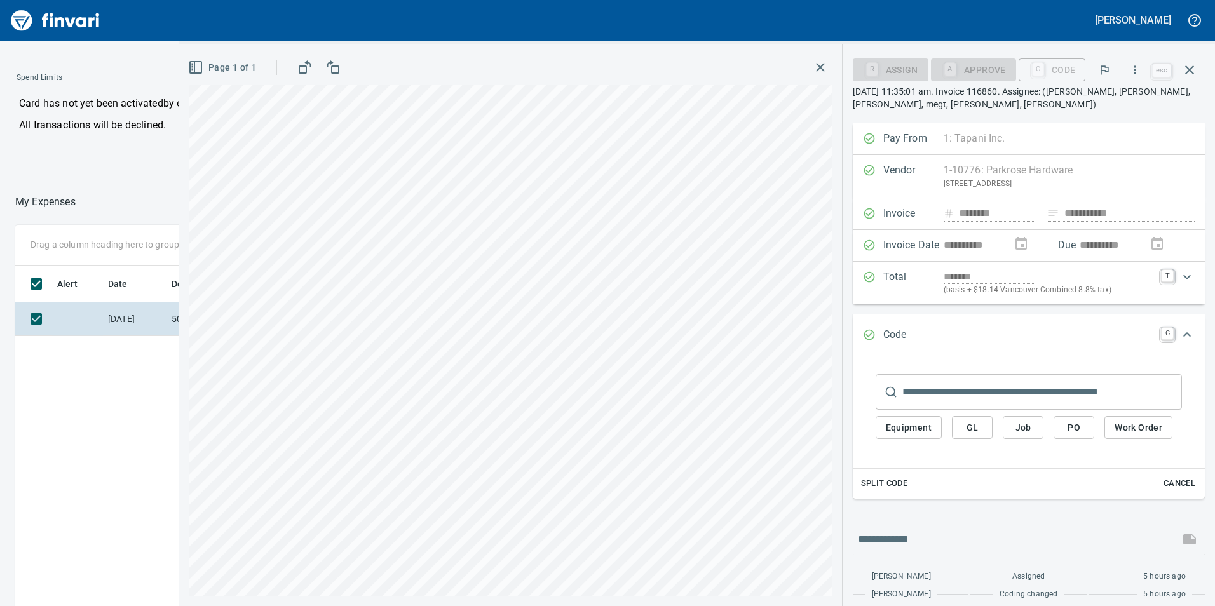
click at [982, 423] on button "GL" at bounding box center [972, 428] width 41 height 24
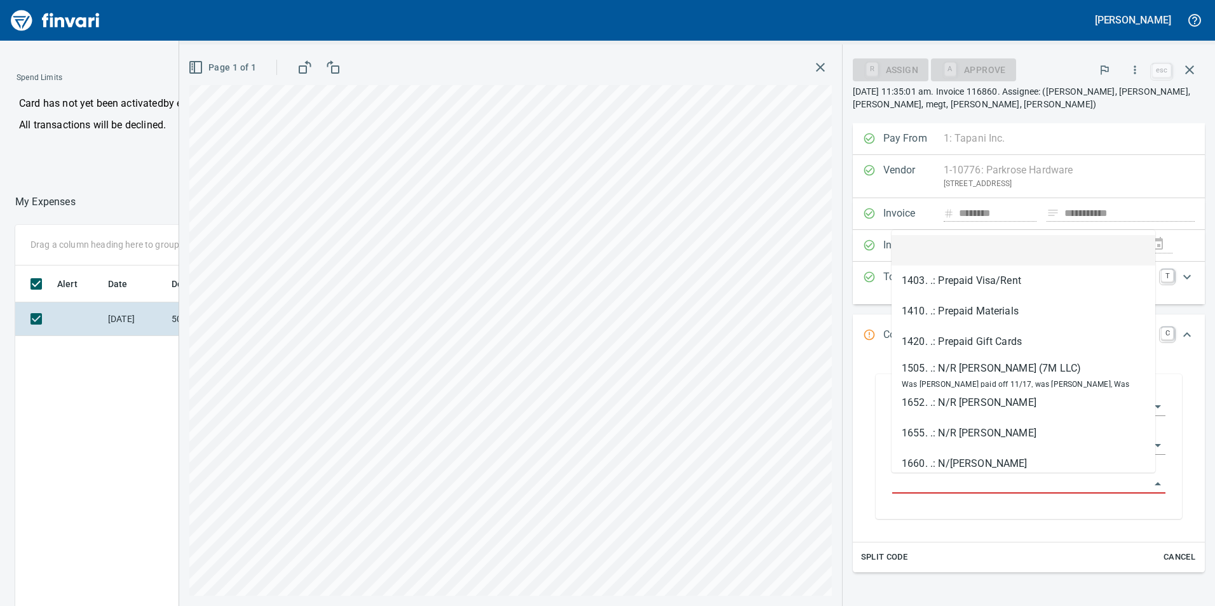
click at [981, 478] on input "GL Account" at bounding box center [1021, 484] width 258 height 18
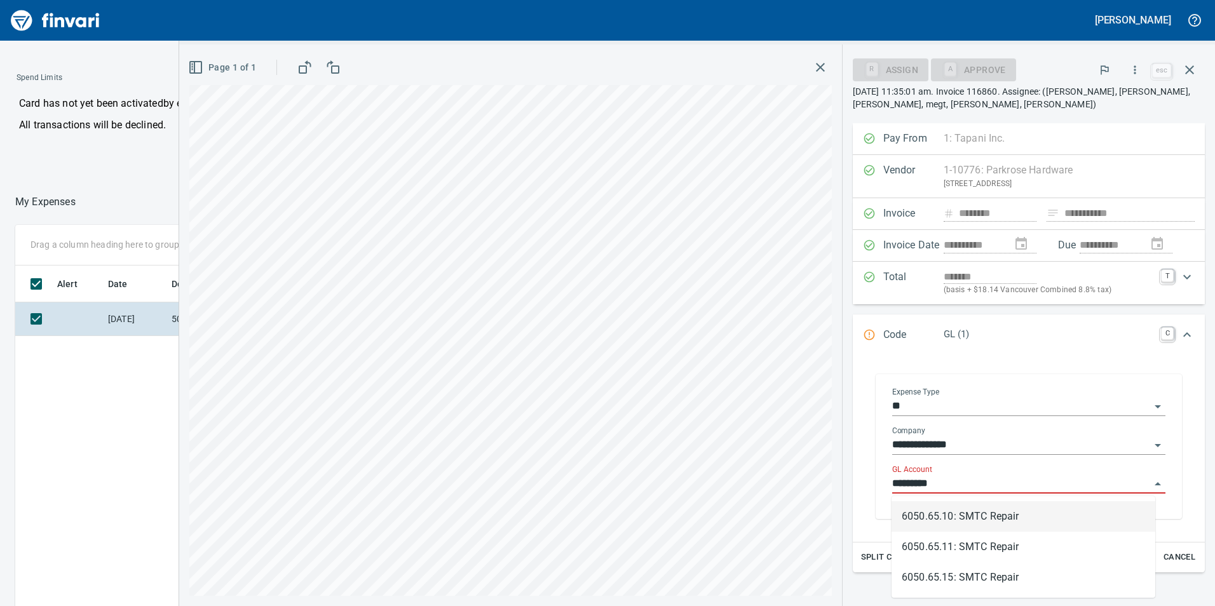
scroll to position [457, 847]
click at [994, 510] on li "6050.65.10: SMTC Repair" at bounding box center [1023, 516] width 264 height 30
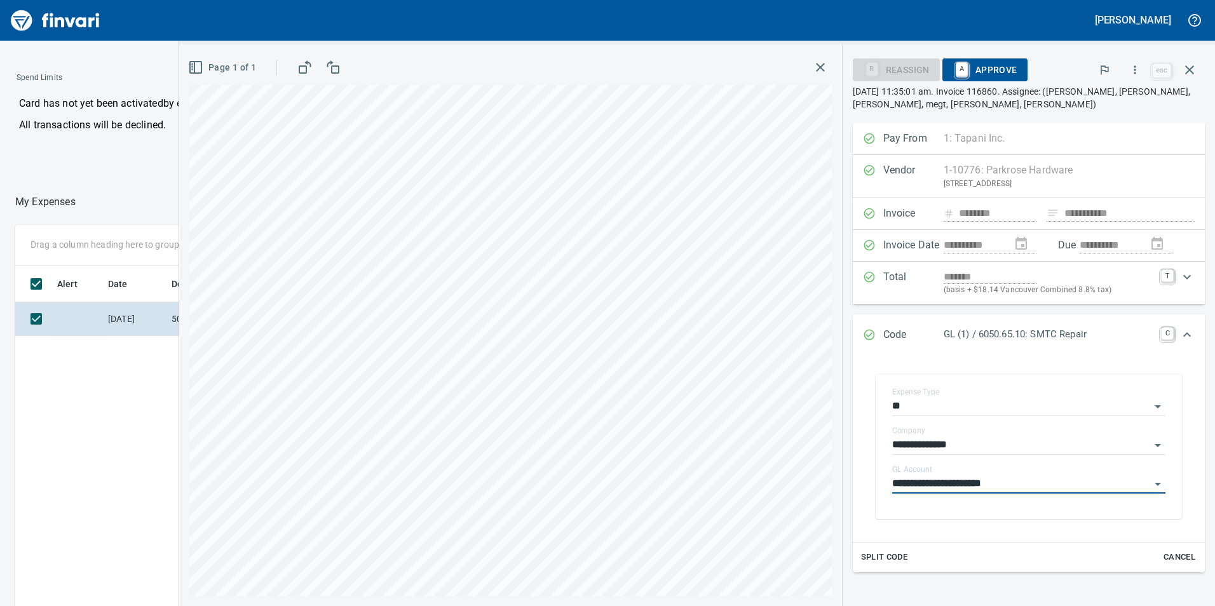
type input "**********"
click at [980, 67] on span "A Approve" at bounding box center [984, 70] width 65 height 22
